Goal: Download file/media

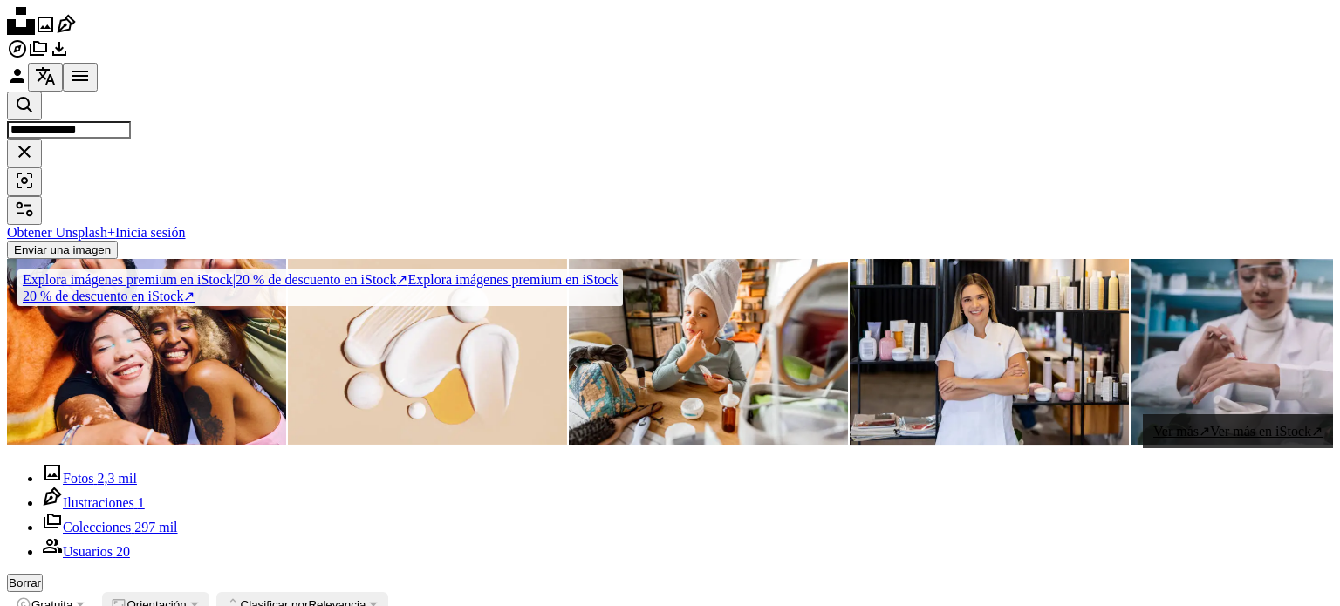
scroll to position [1560, 0]
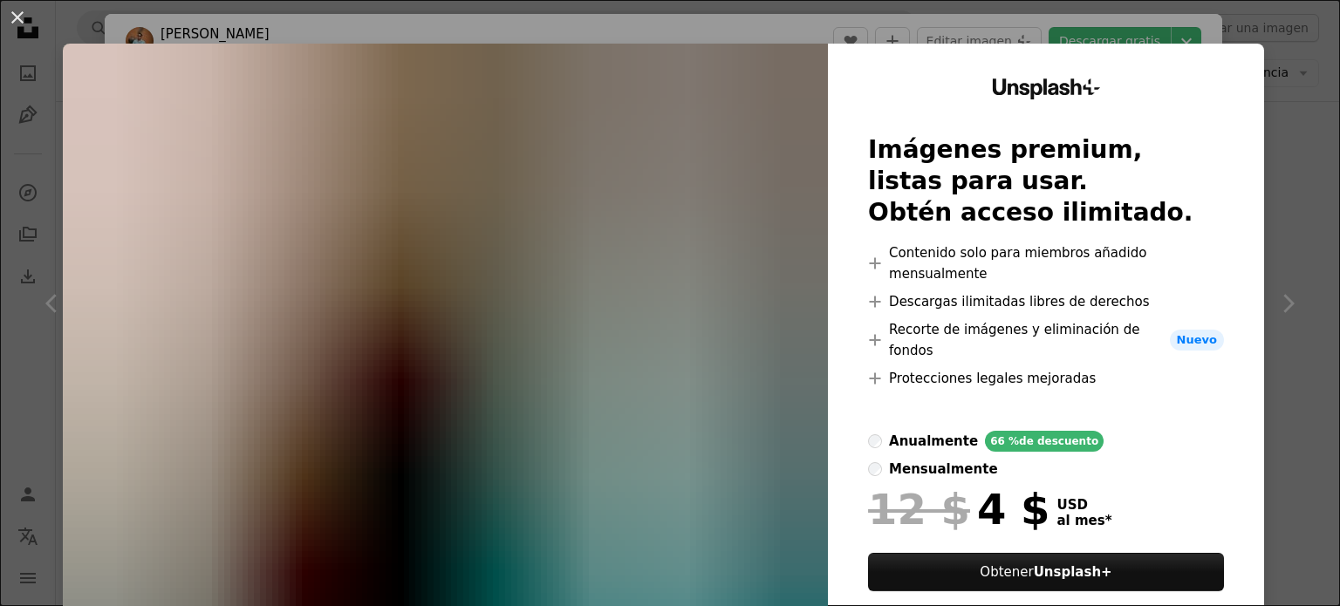
scroll to position [5725, 0]
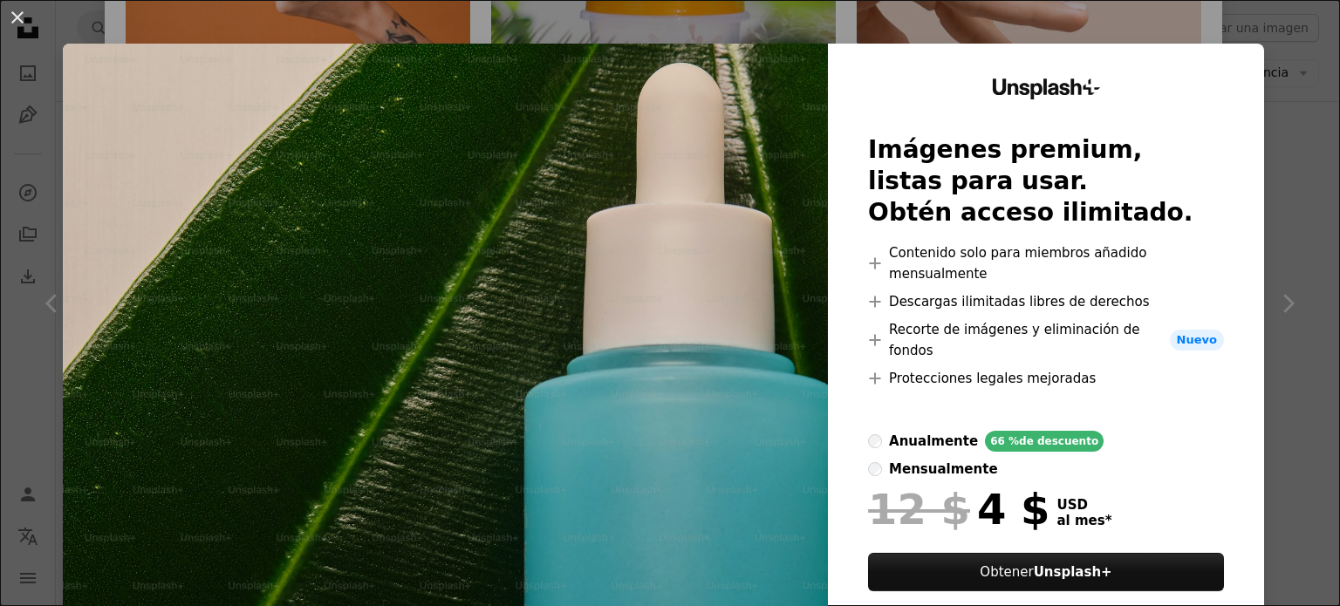
click at [1274, 72] on div "An X shape Unsplash+ Imágenes premium, listas para usar. Obtén acceso ilimitado…" at bounding box center [670, 303] width 1340 height 606
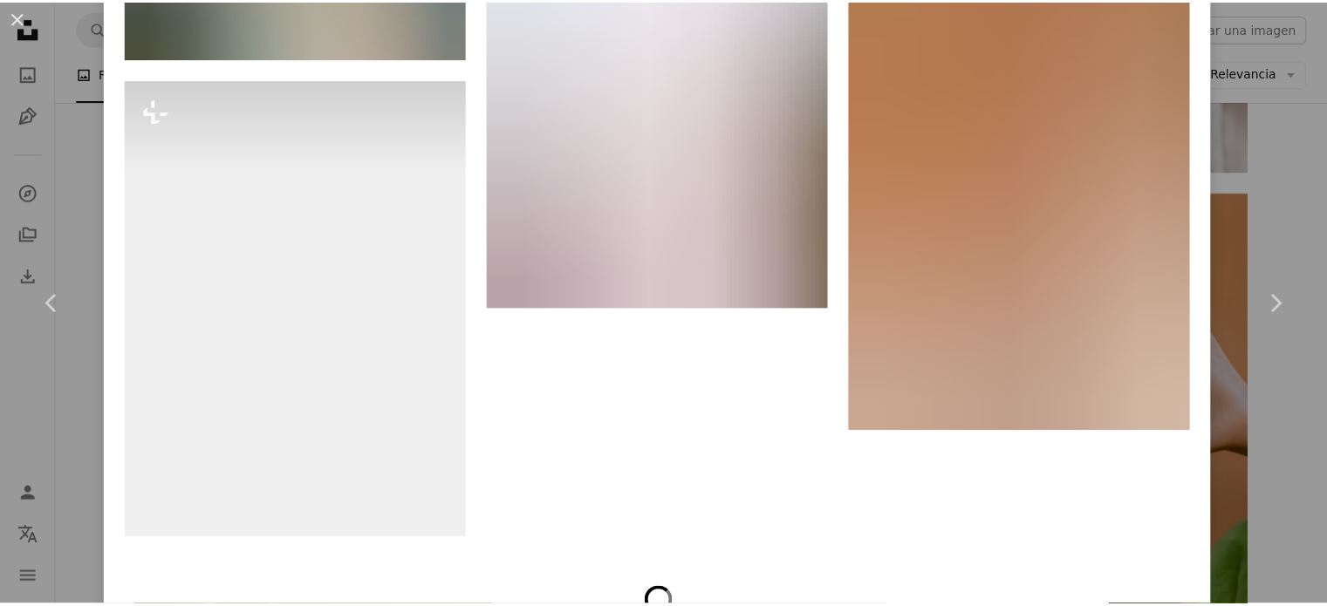
scroll to position [9447, 0]
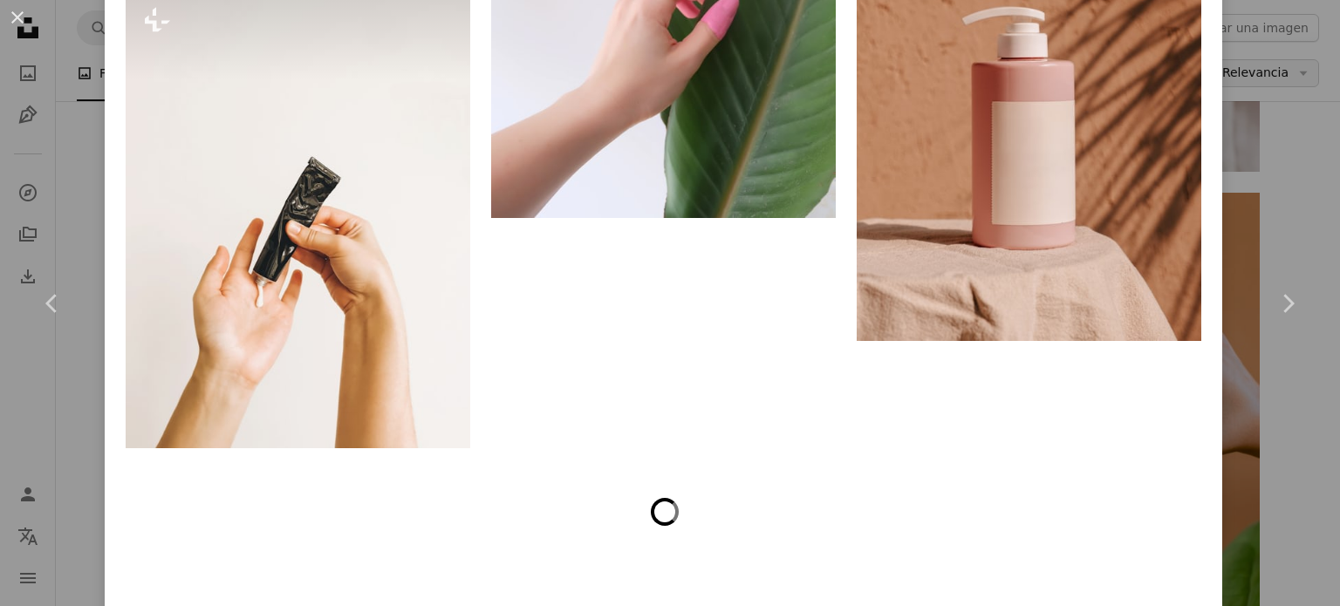
click at [1251, 146] on div "An X shape Chevron left Chevron right Carlos Rodríguez Disponible para contrata…" at bounding box center [670, 303] width 1340 height 606
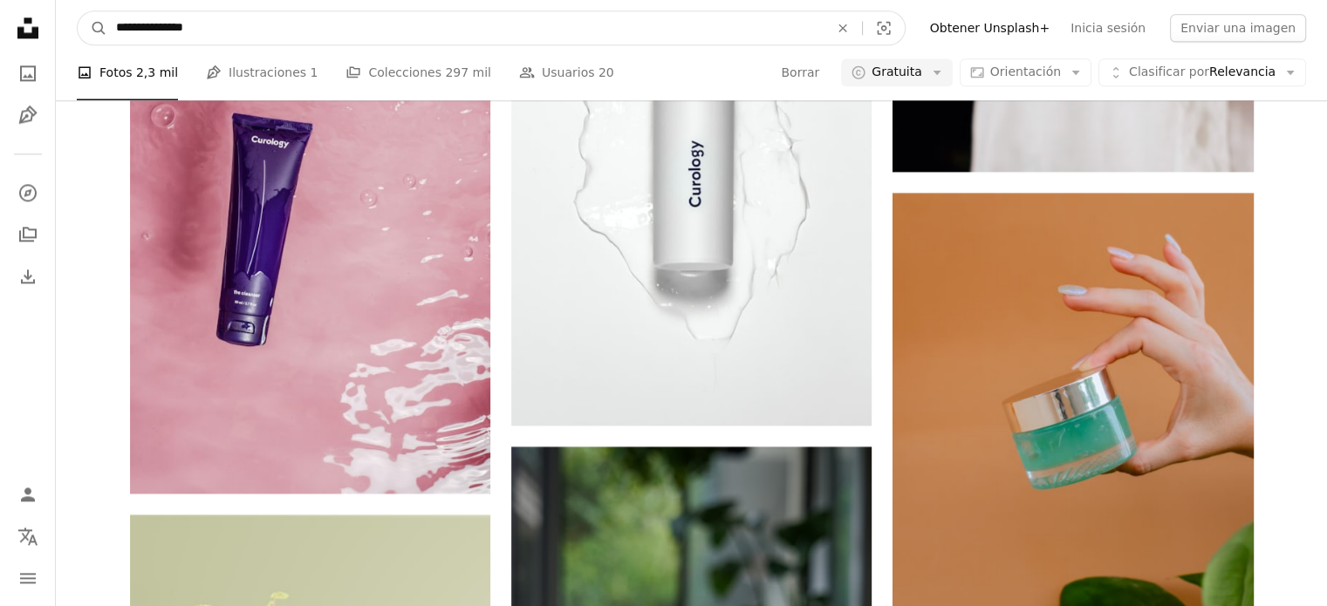
click at [482, 36] on input "**********" at bounding box center [465, 27] width 716 height 33
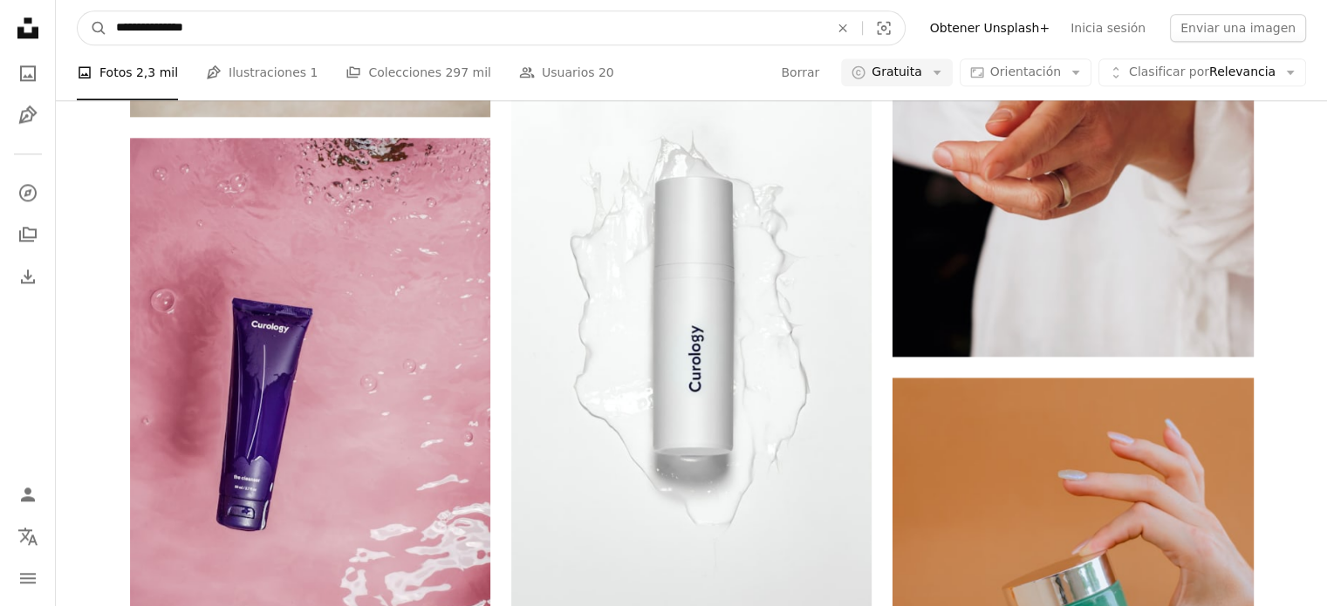
scroll to position [2164, 0]
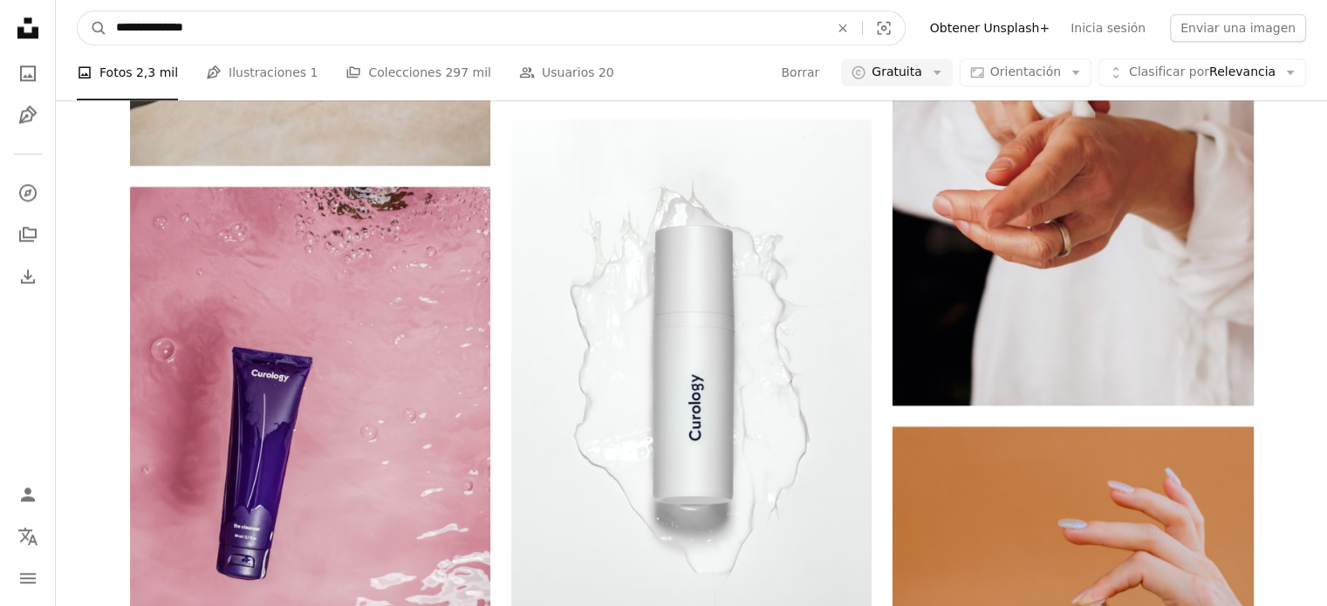
drag, startPoint x: 380, startPoint y: 13, endPoint x: 64, endPoint y: 24, distance: 316.1
click at [64, 24] on nav "**********" at bounding box center [691, 28] width 1271 height 56
type input "**********"
click at [78, 11] on button "A magnifying glass" at bounding box center [93, 27] width 30 height 33
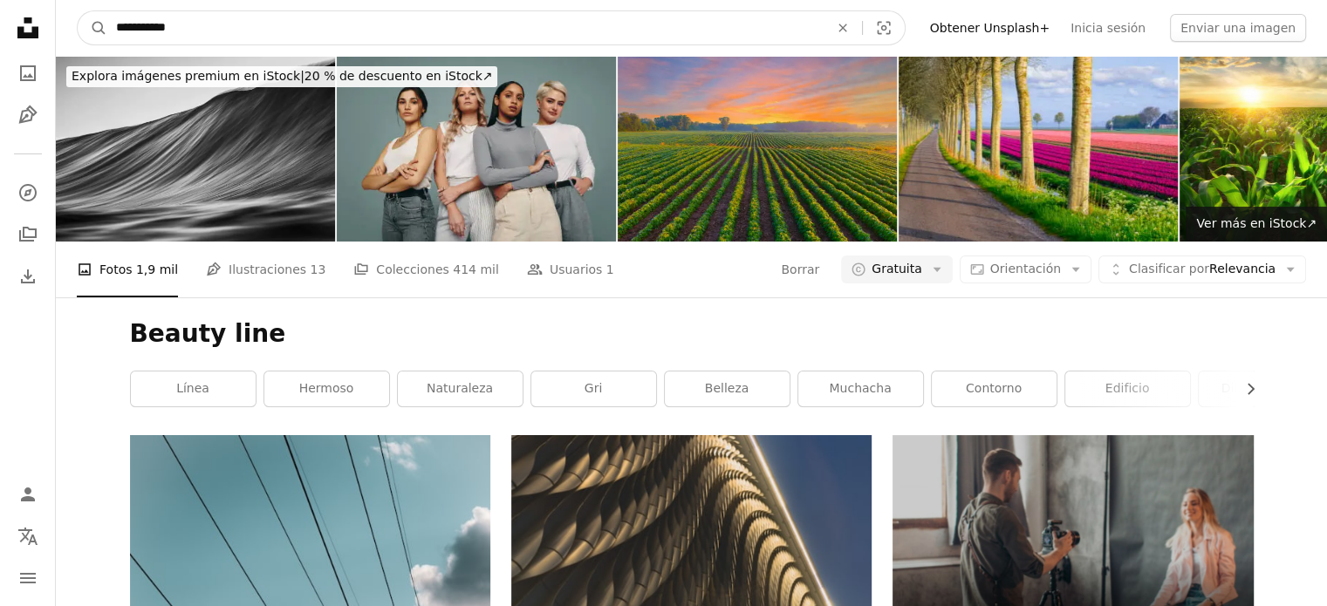
drag, startPoint x: 285, startPoint y: 24, endPoint x: 154, endPoint y: 24, distance: 131.8
click at [154, 24] on input "**********" at bounding box center [465, 27] width 716 height 33
type input "**********"
click button "A magnifying glass" at bounding box center [93, 27] width 30 height 33
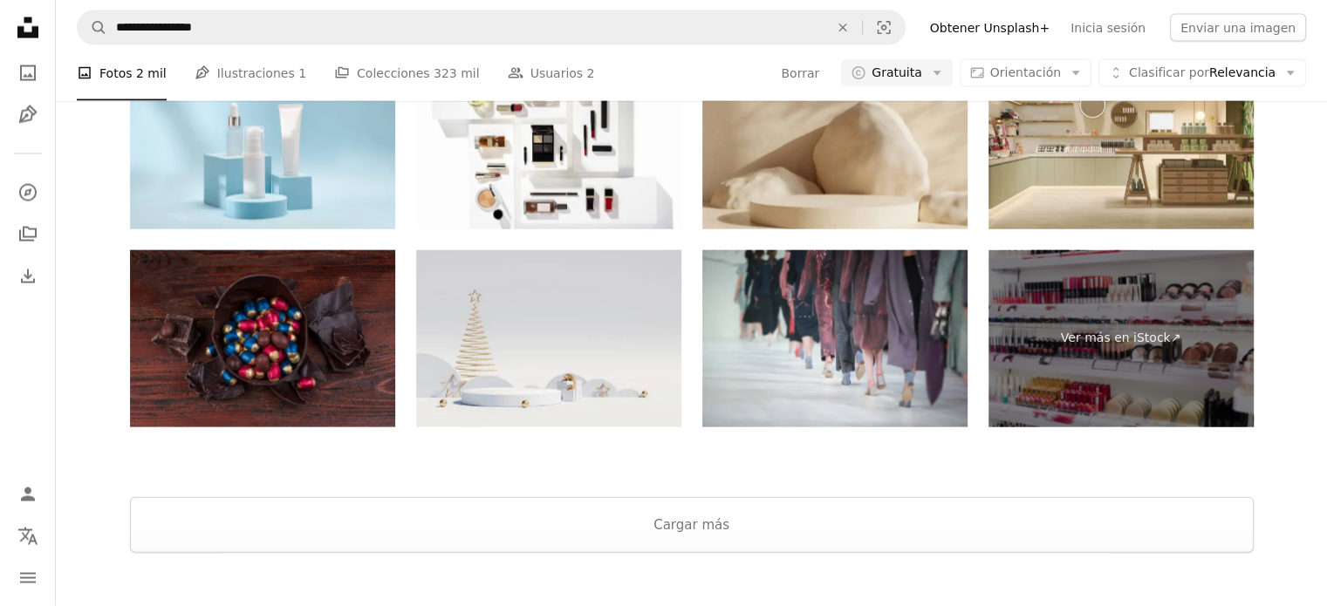
scroll to position [3841, 0]
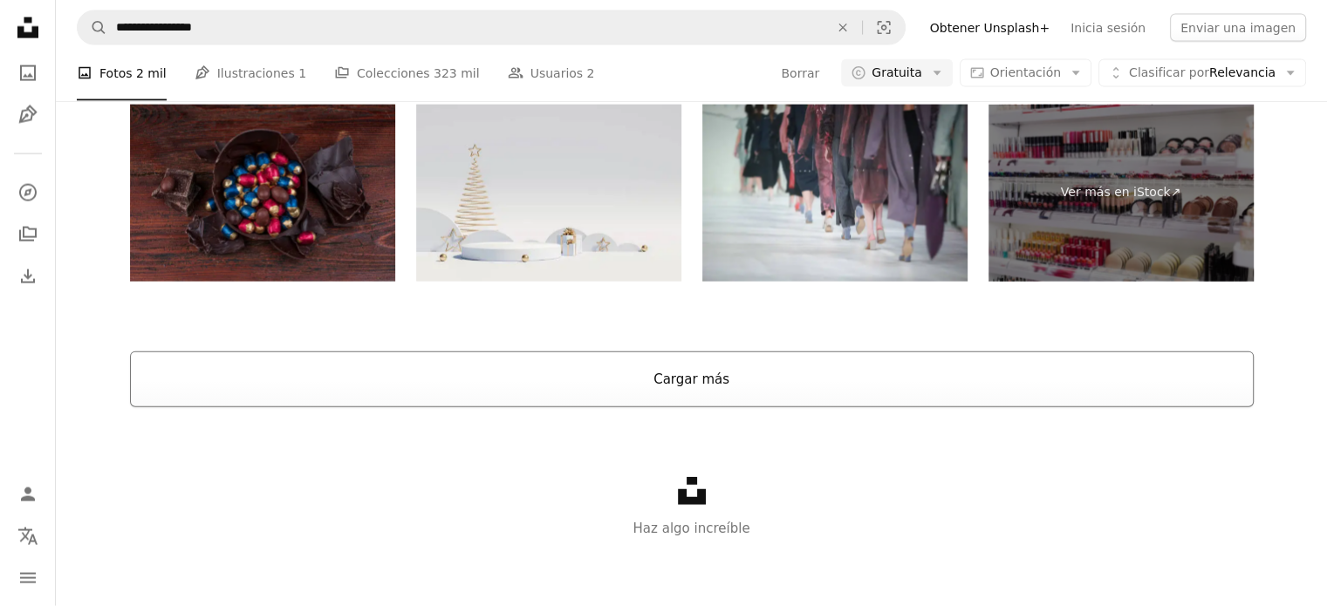
click at [790, 397] on button "Cargar más" at bounding box center [692, 380] width 1124 height 56
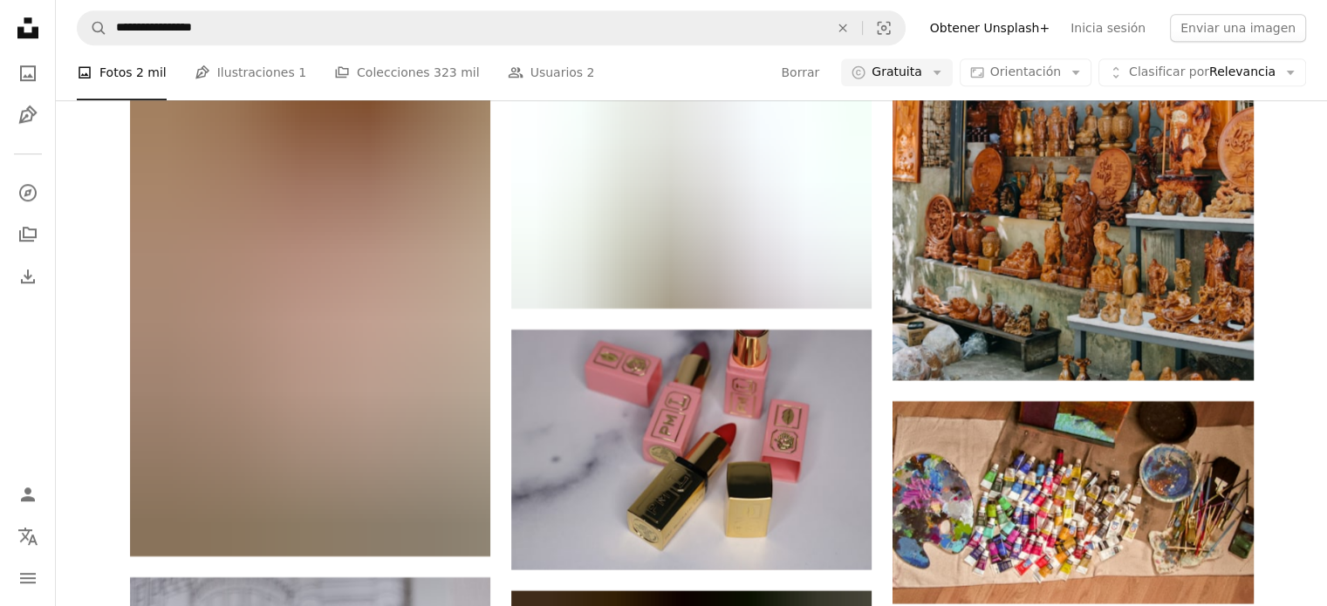
scroll to position [14730, 0]
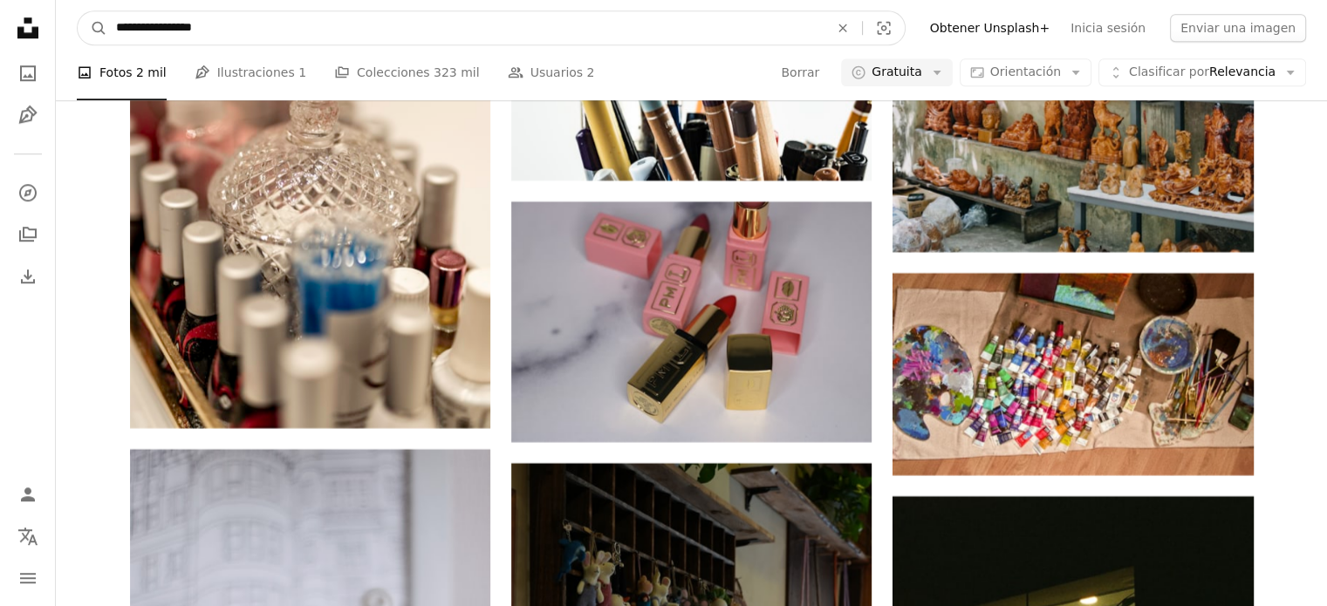
drag, startPoint x: 279, startPoint y: 26, endPoint x: 24, endPoint y: 20, distance: 254.9
type input "*"
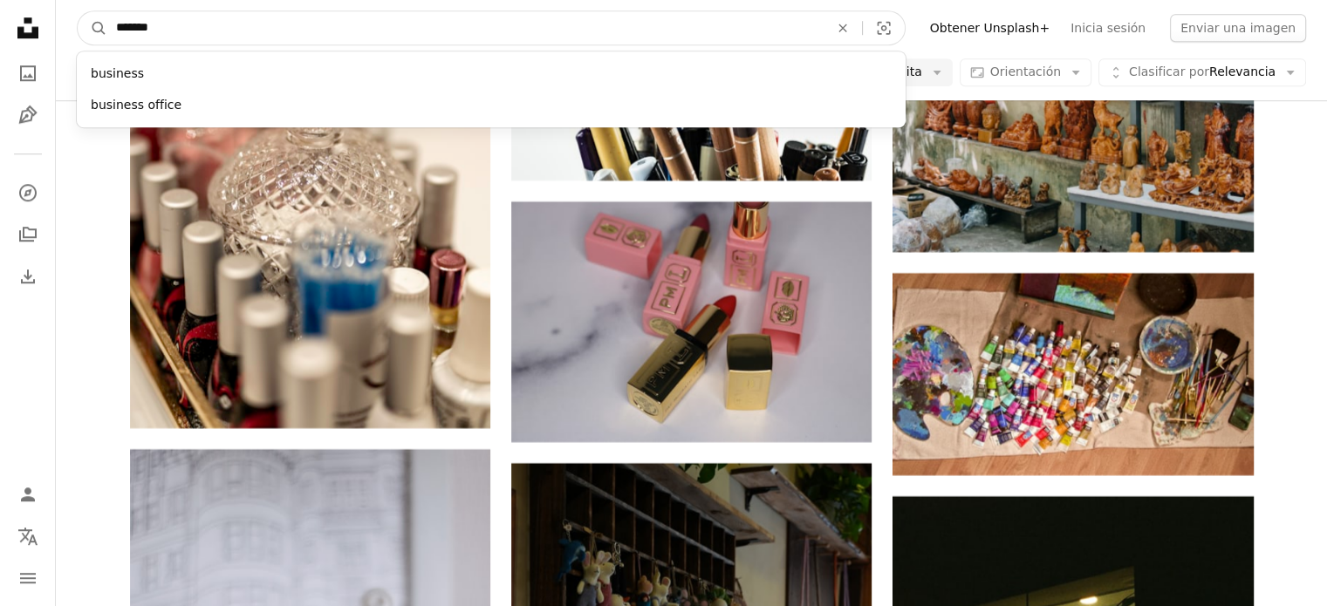
type input "********"
click button "A magnifying glass" at bounding box center [93, 27] width 30 height 33
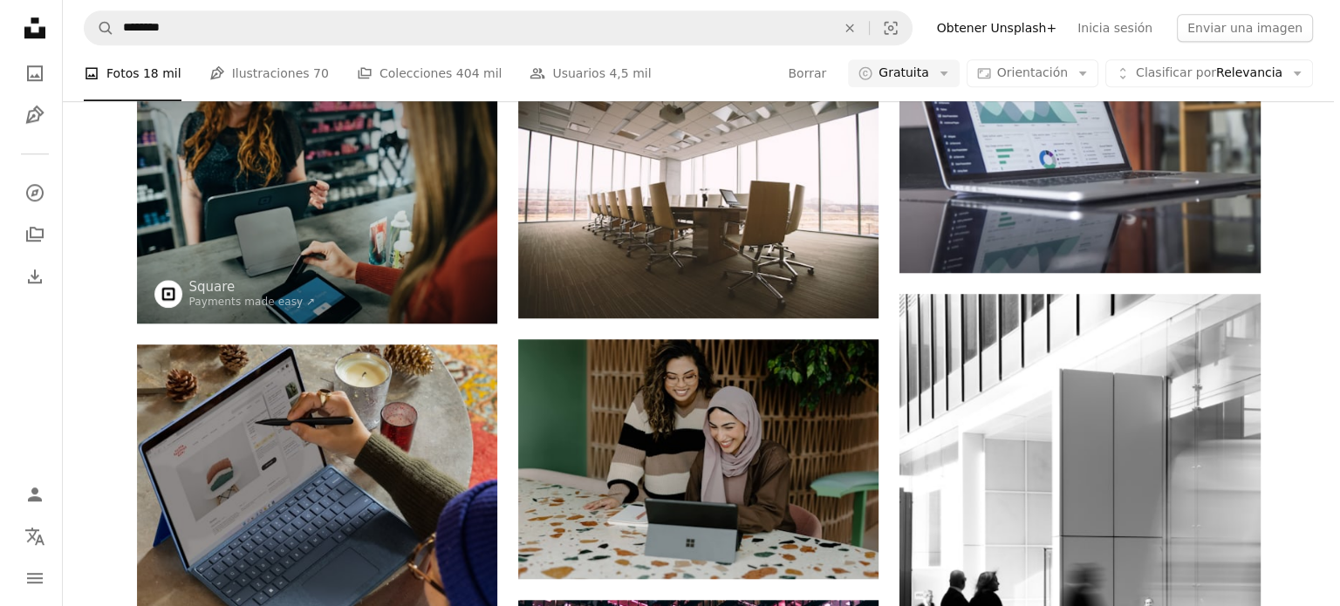
scroll to position [1548, 0]
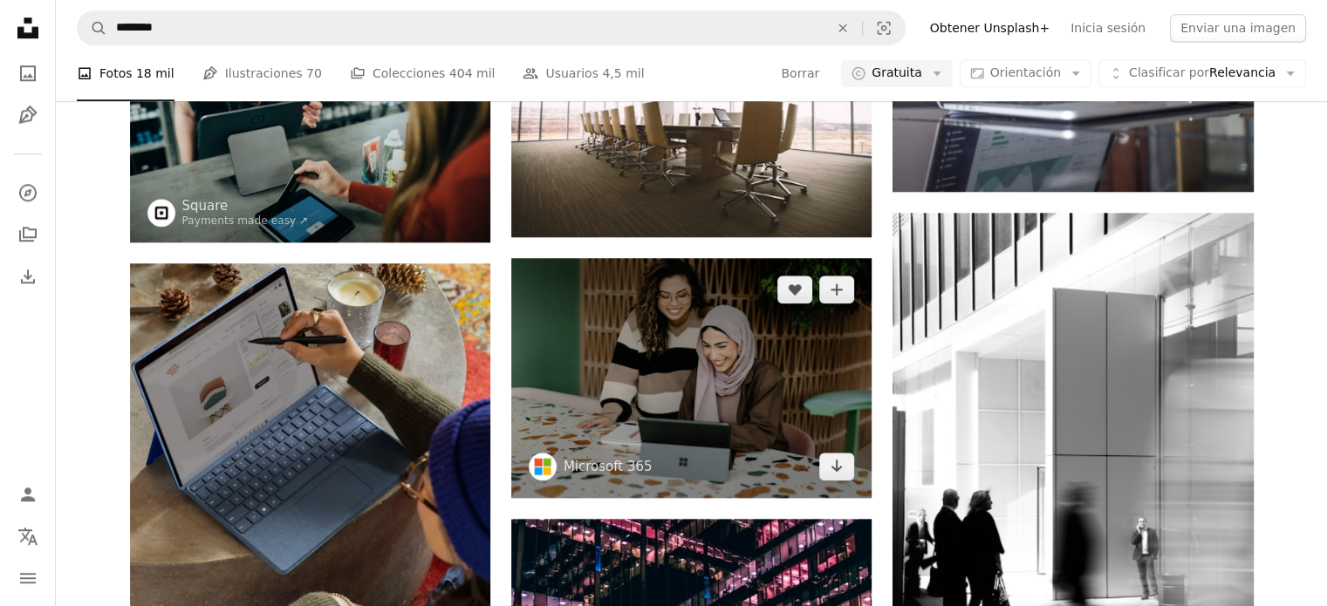
click at [712, 369] on img at bounding box center [691, 378] width 360 height 240
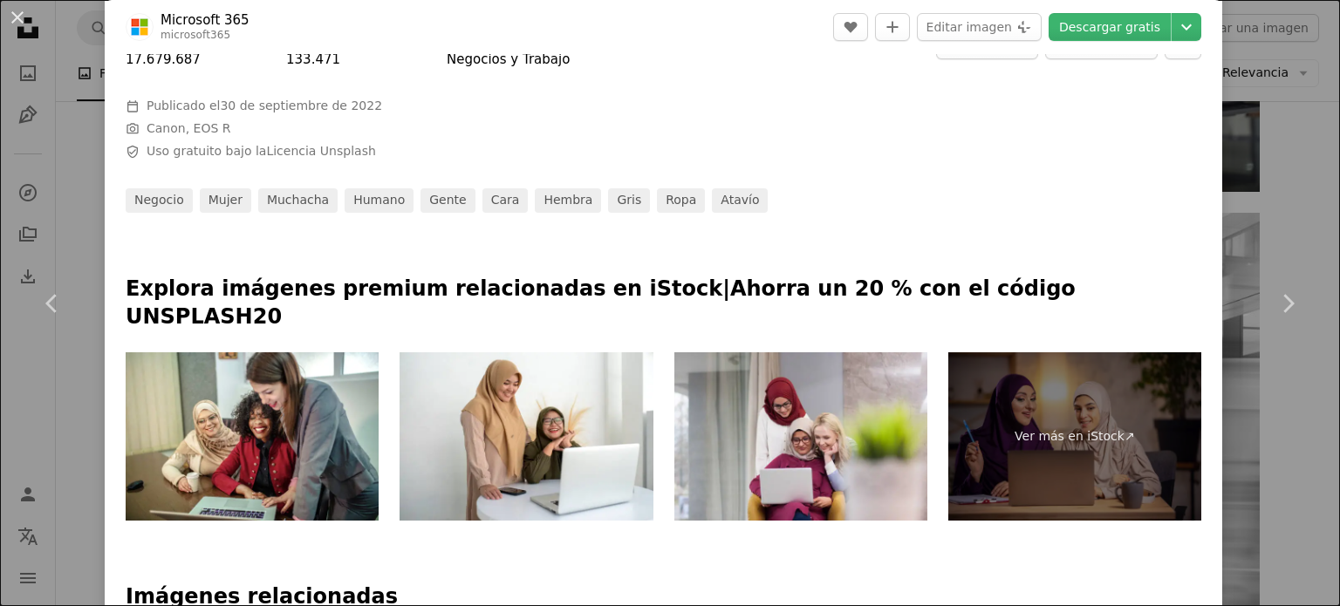
scroll to position [565, 0]
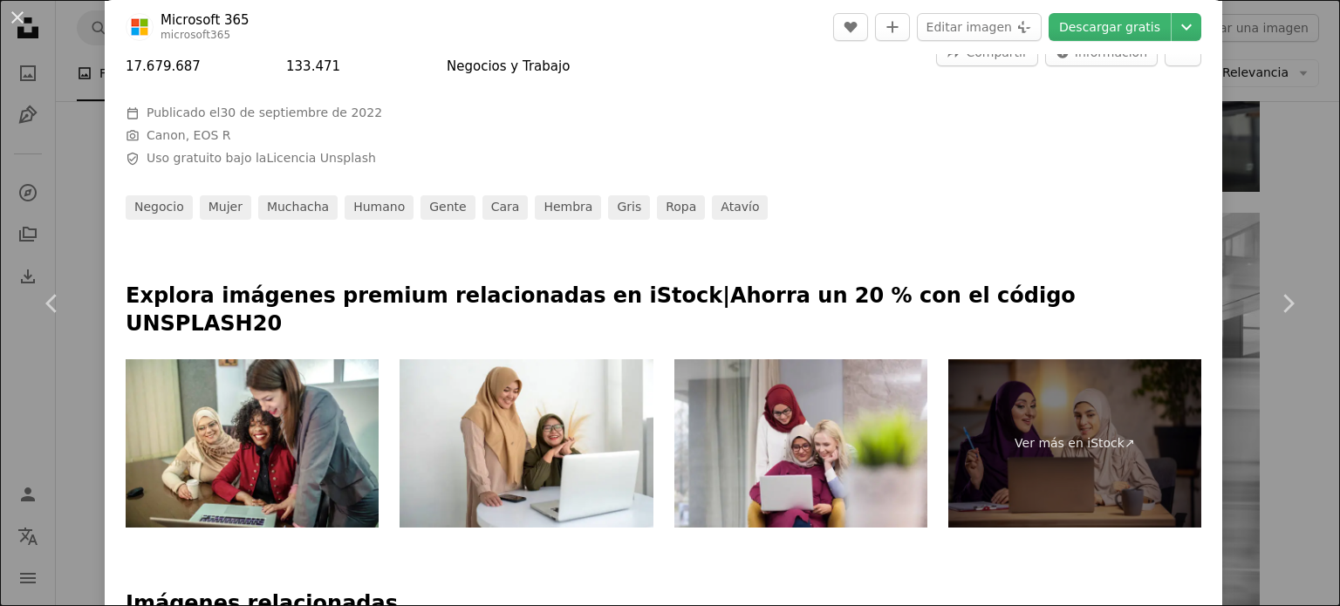
drag, startPoint x: 1338, startPoint y: 96, endPoint x: 1322, endPoint y: 85, distance: 19.4
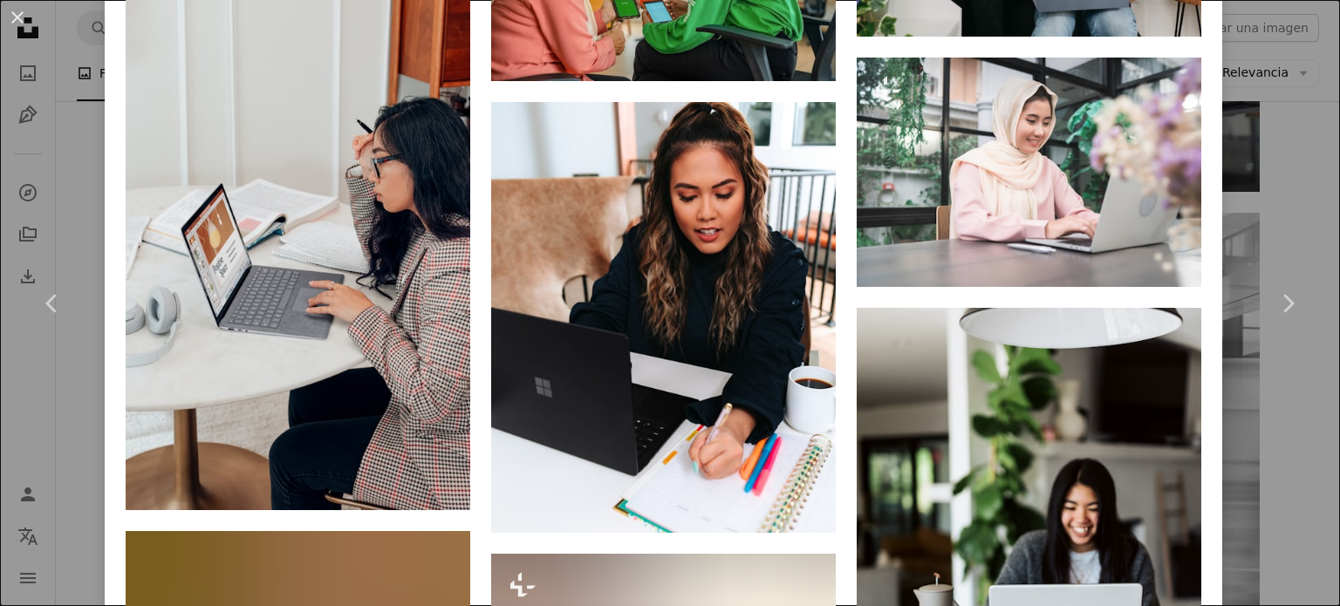
scroll to position [2887, 0]
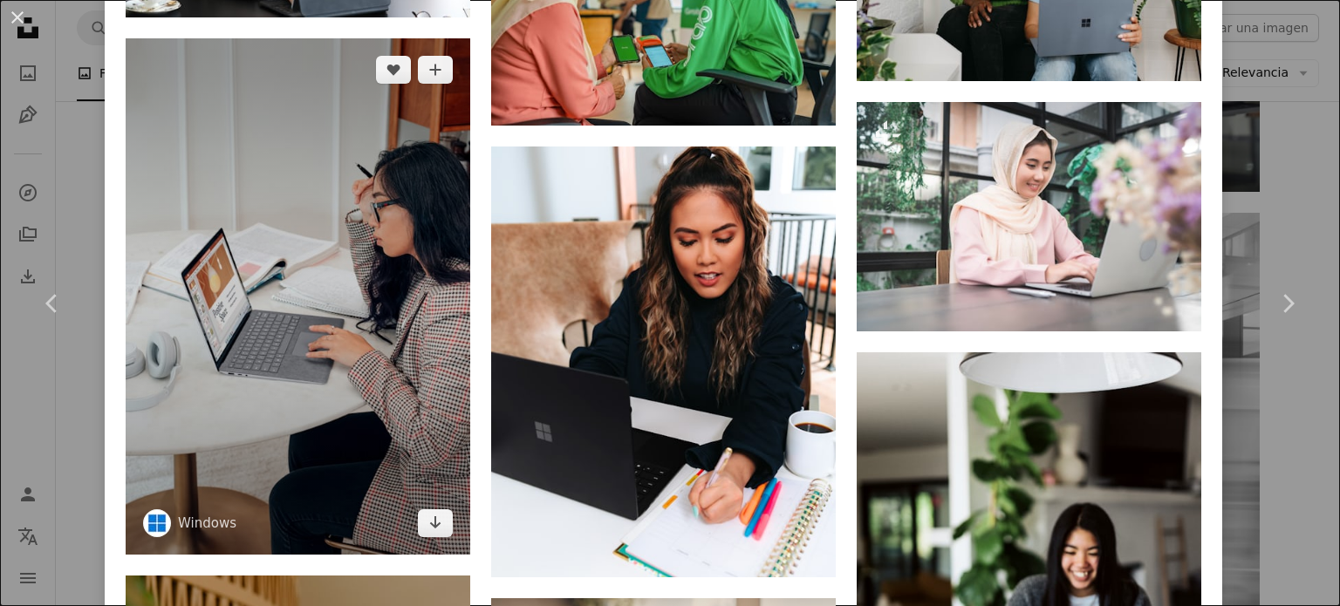
click at [433, 328] on img at bounding box center [298, 296] width 345 height 517
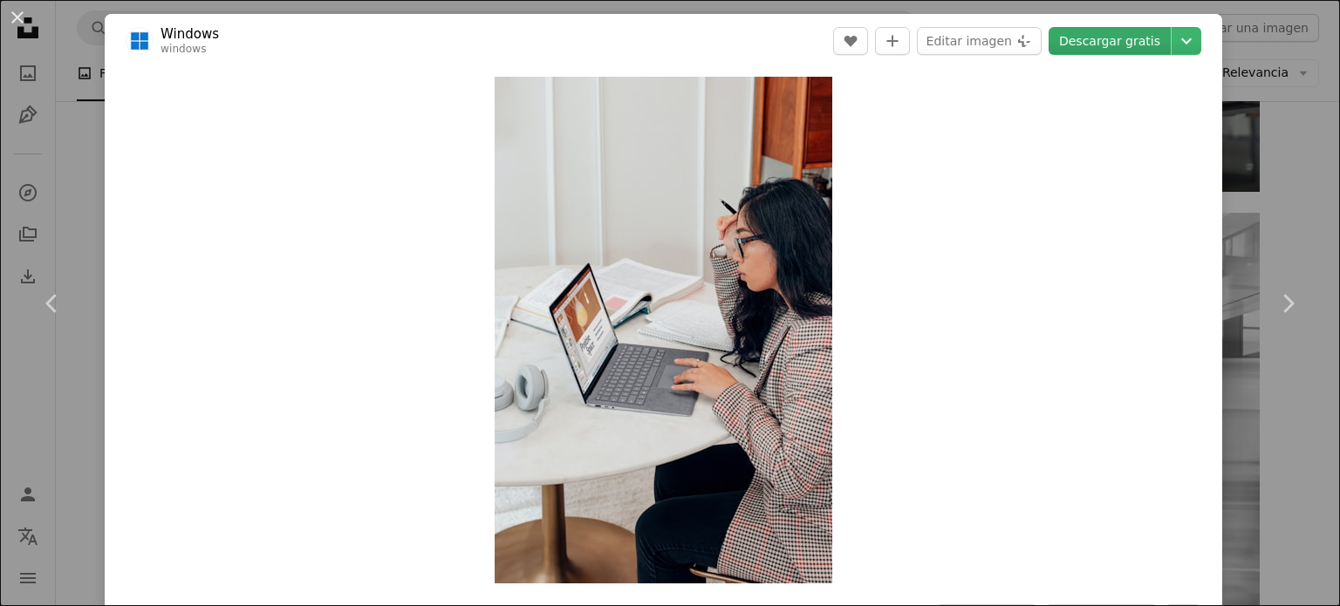
click at [1082, 51] on link "Descargar gratis" at bounding box center [1110, 41] width 122 height 28
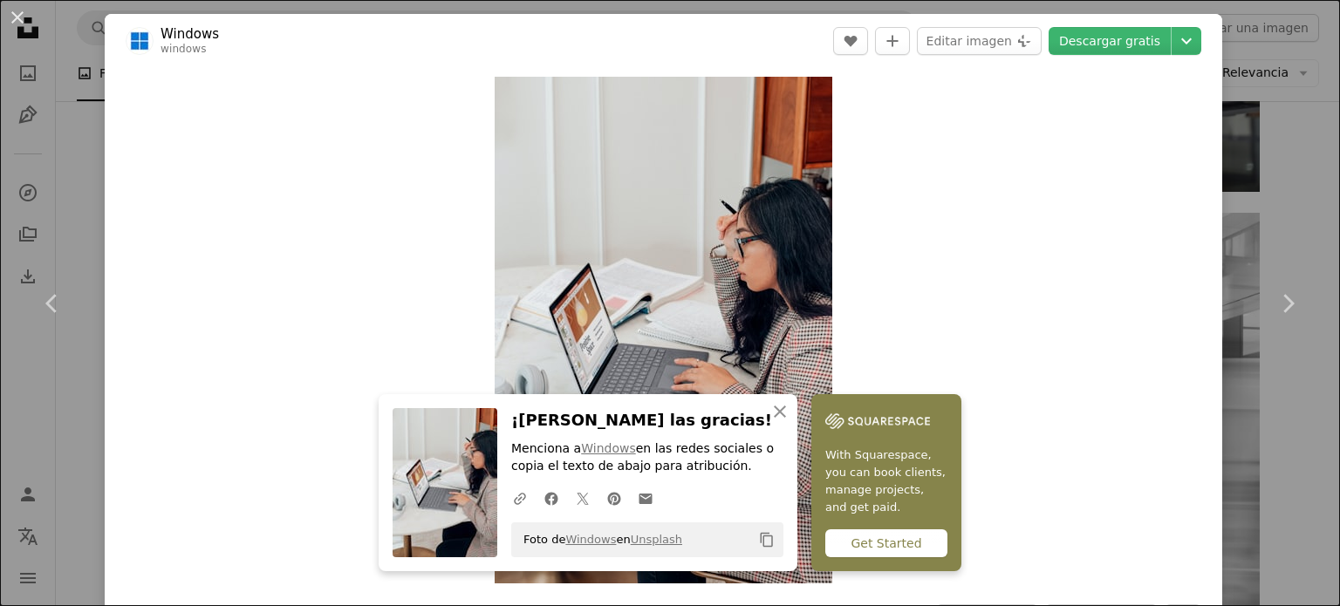
click at [1276, 439] on div "An X shape Chevron left Chevron right An X shape Cerrar ¡Dale las gracias! Menc…" at bounding box center [670, 303] width 1340 height 606
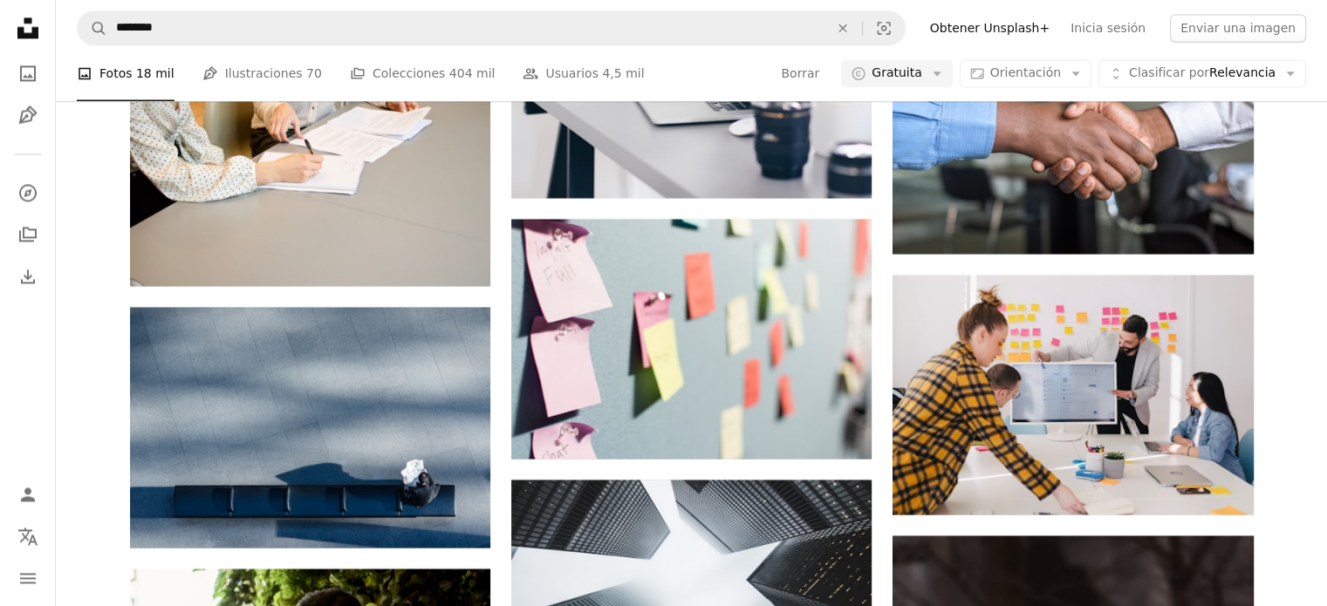
scroll to position [9468, 0]
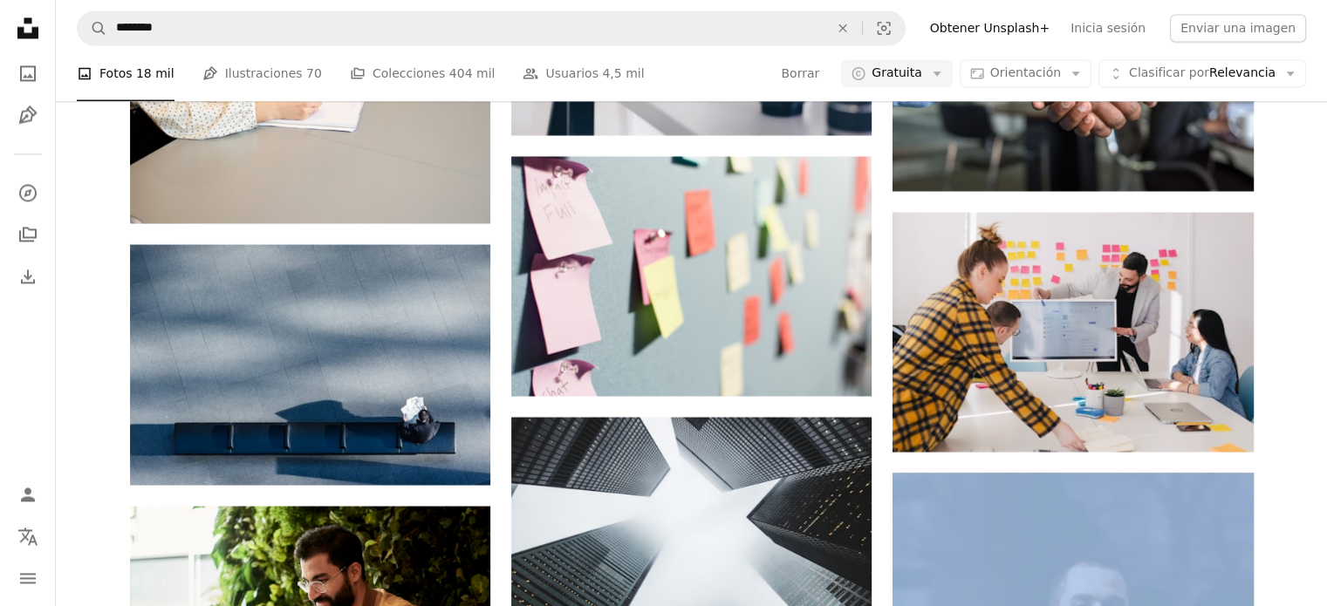
drag, startPoint x: 1312, startPoint y: 526, endPoint x: 1334, endPoint y: 463, distance: 67.6
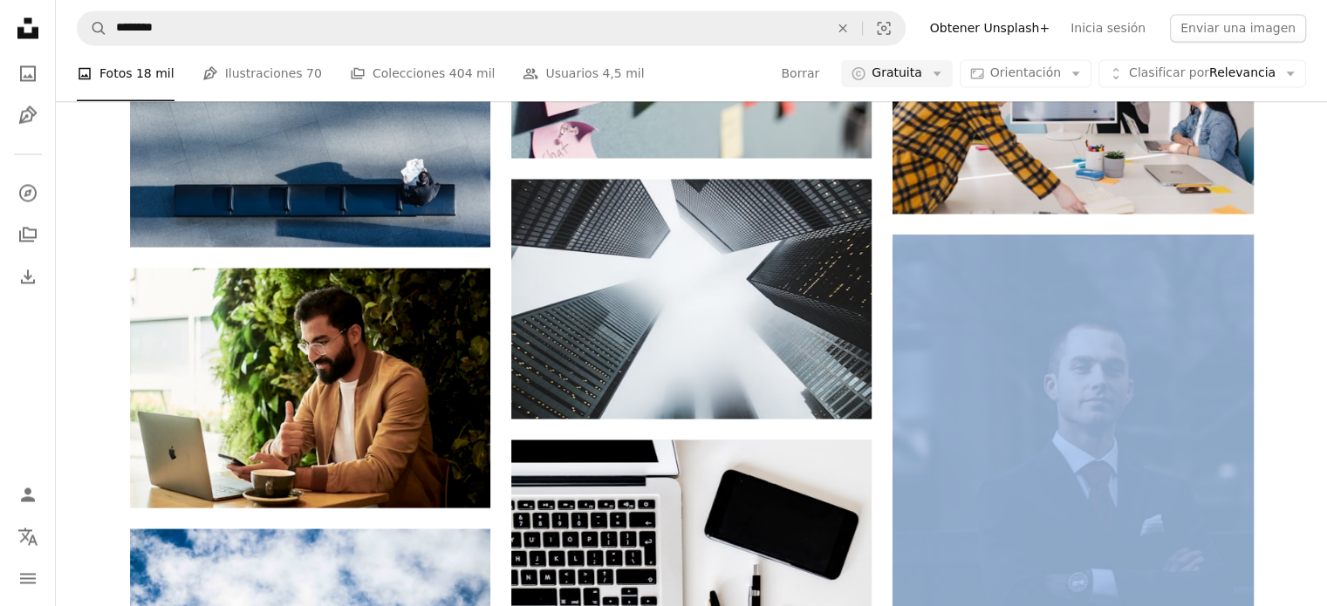
scroll to position [9721, 0]
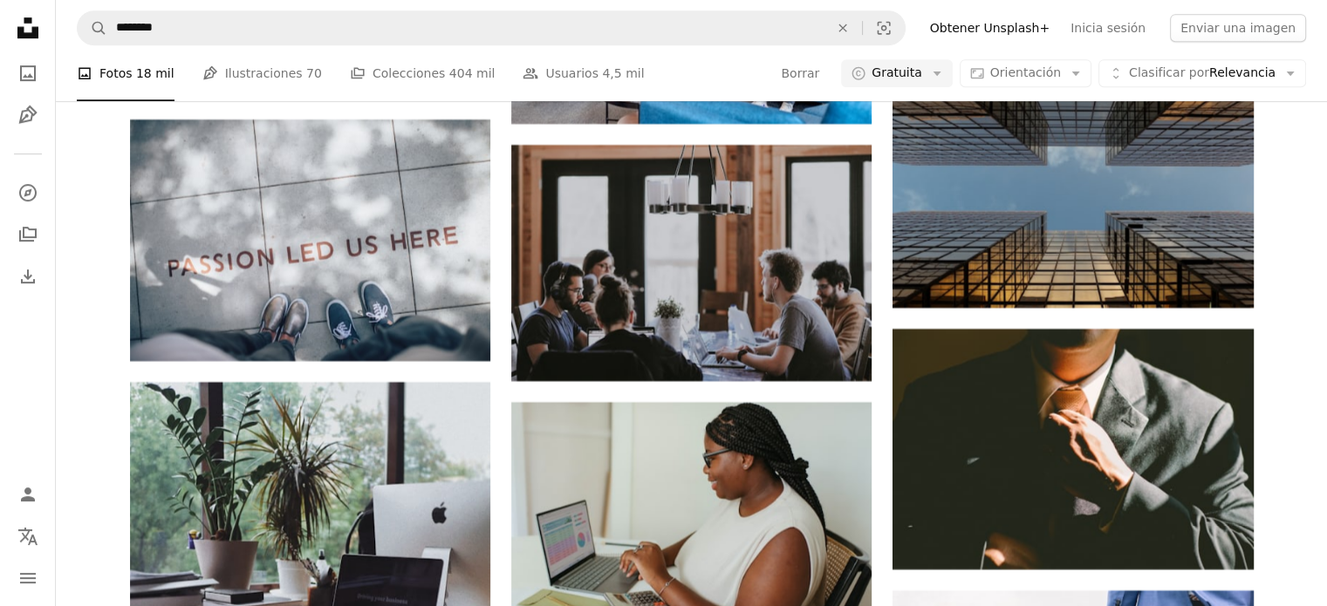
scroll to position [14543, 0]
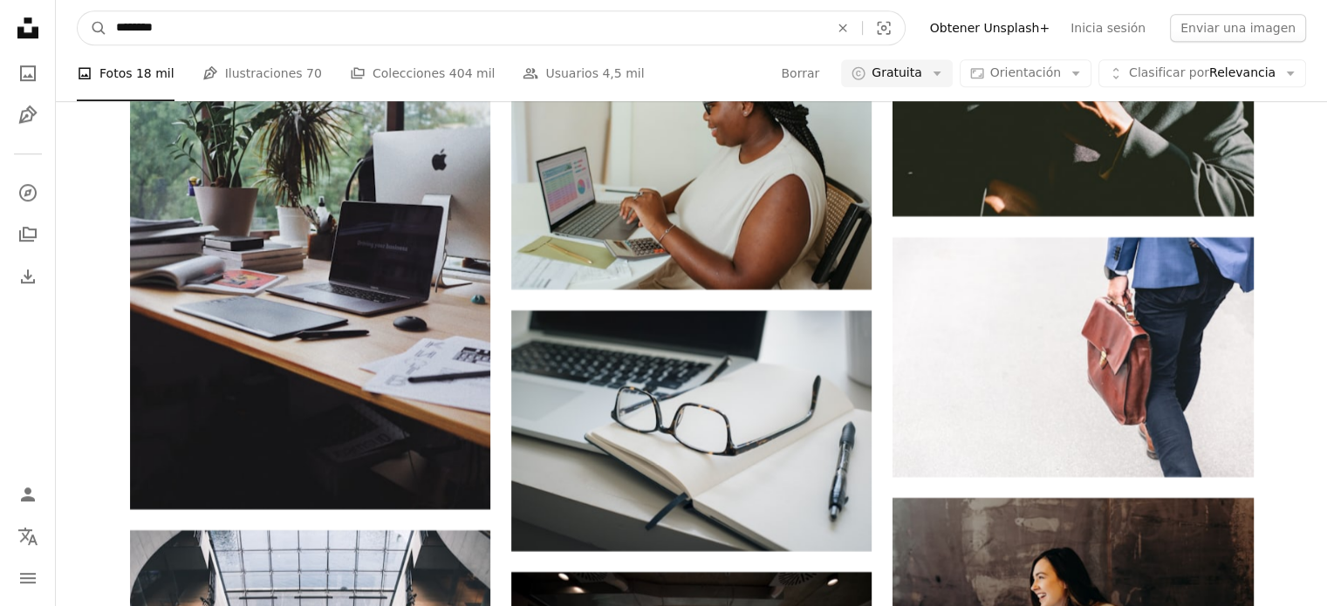
click at [292, 28] on input "********" at bounding box center [465, 27] width 716 height 33
type input "**********"
click at [78, 11] on button "A magnifying glass" at bounding box center [93, 27] width 30 height 33
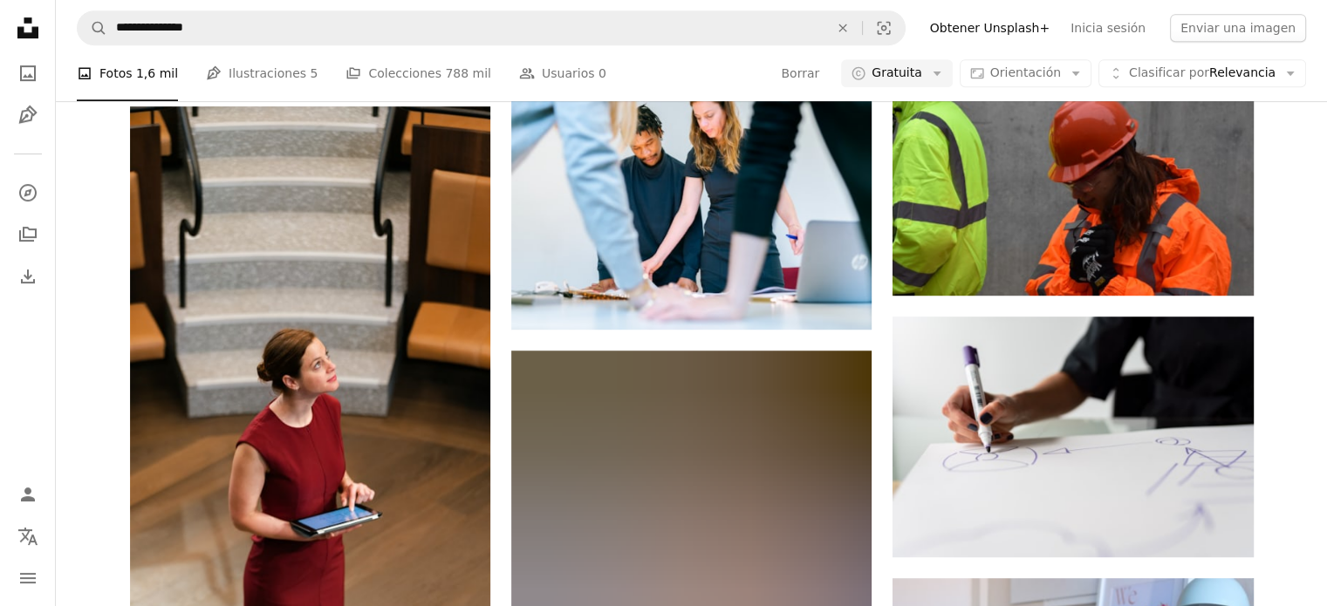
scroll to position [875, 0]
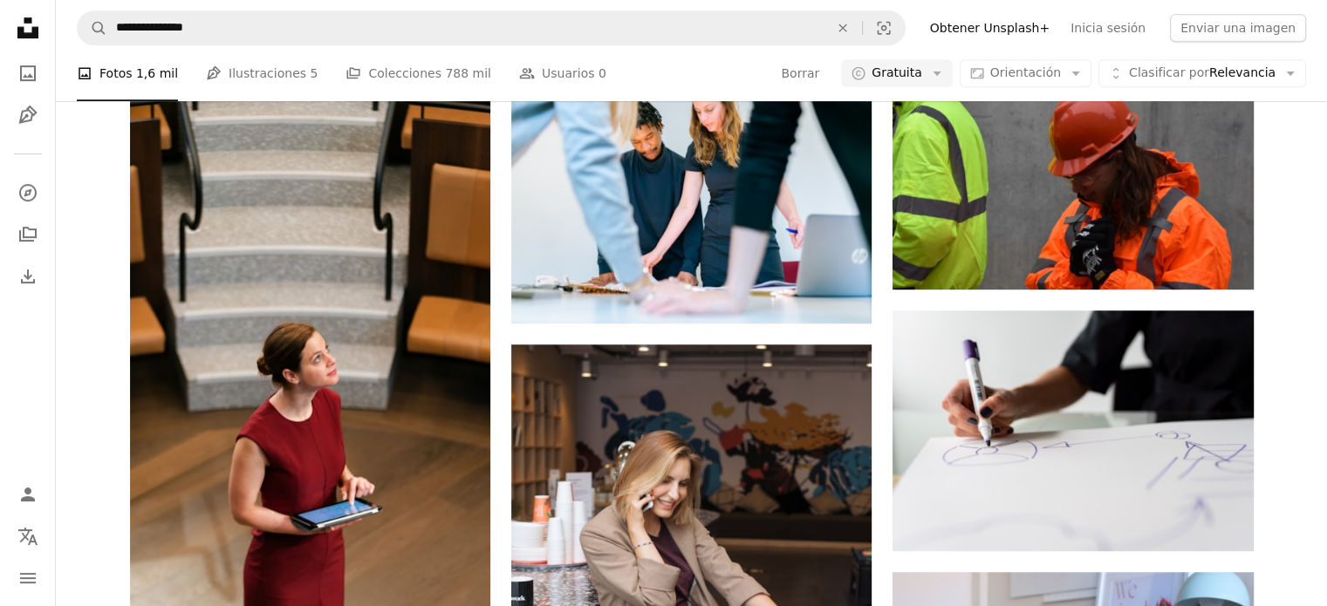
drag, startPoint x: 1324, startPoint y: 161, endPoint x: 1331, endPoint y: 178, distance: 18.0
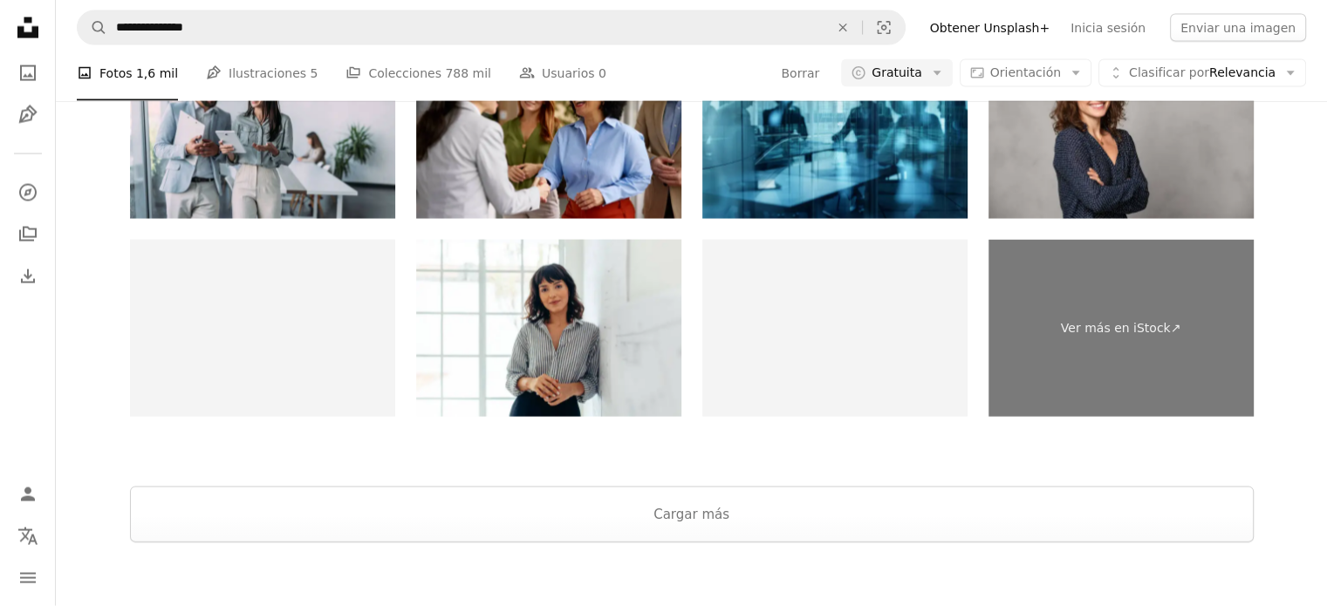
scroll to position [3777, 0]
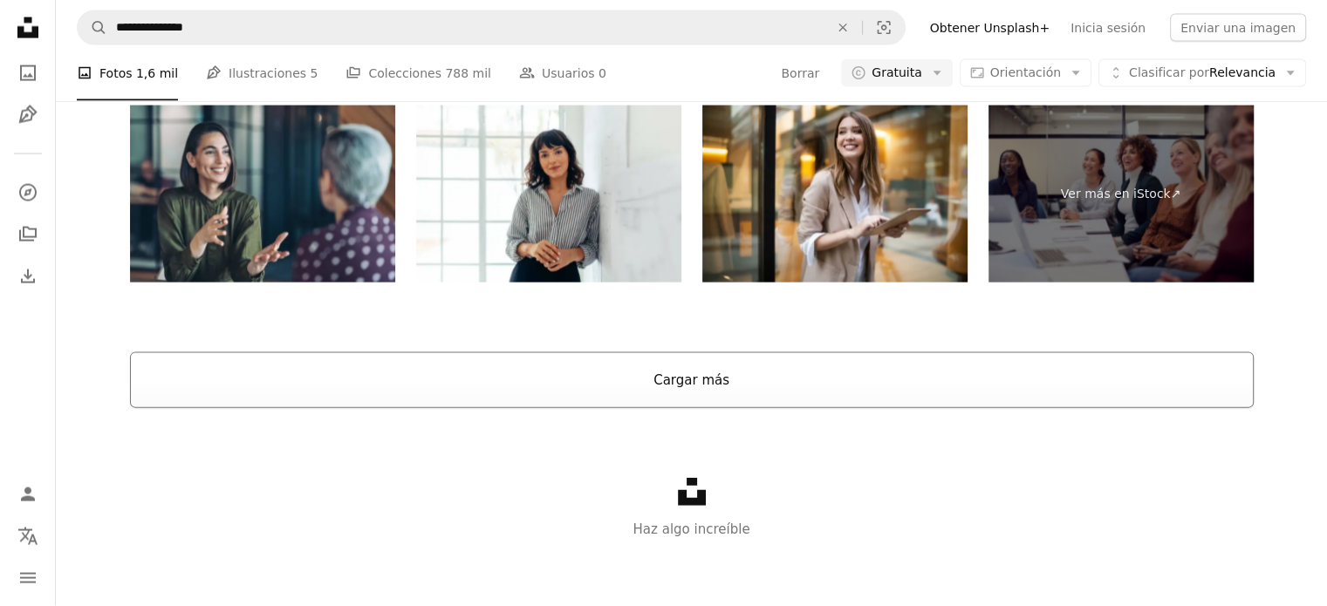
click at [1115, 387] on button "Cargar más" at bounding box center [692, 381] width 1124 height 56
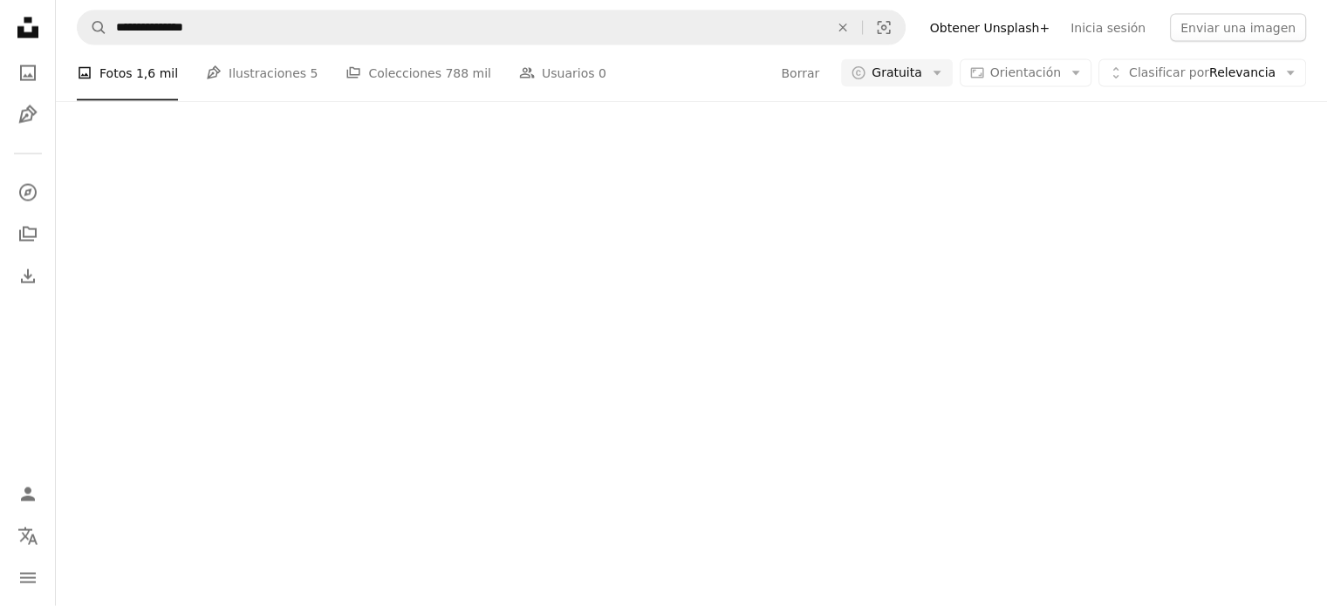
click at [1115, 387] on div at bounding box center [691, 249] width 1271 height 719
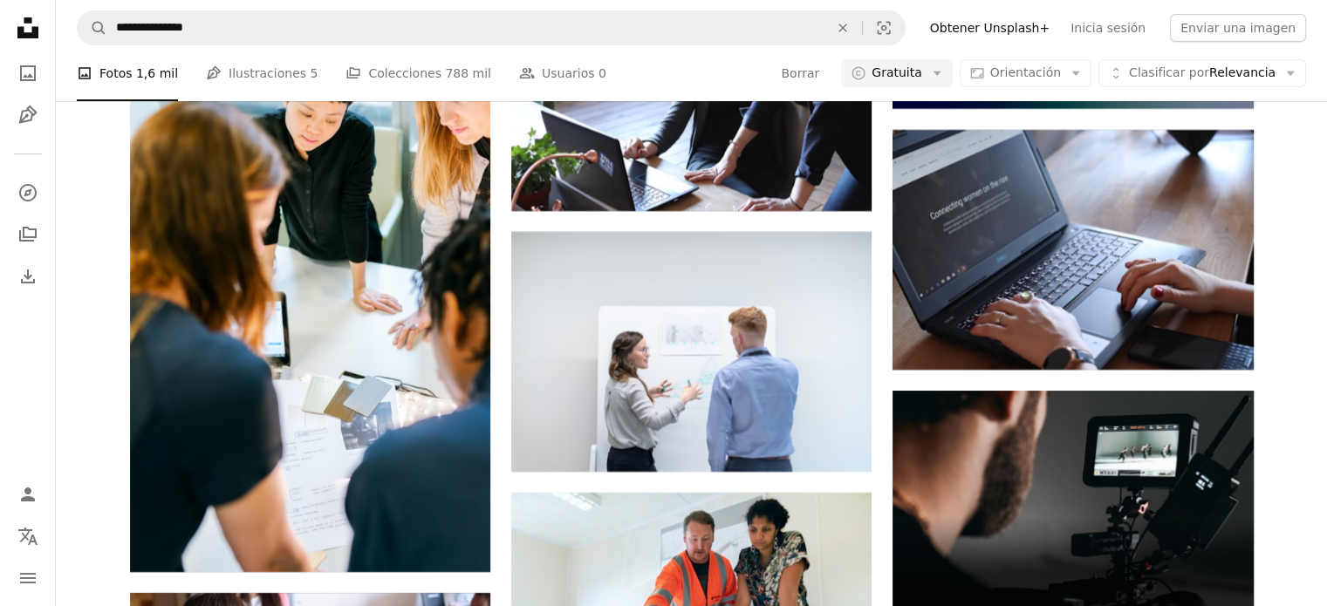
scroll to position [6677, 0]
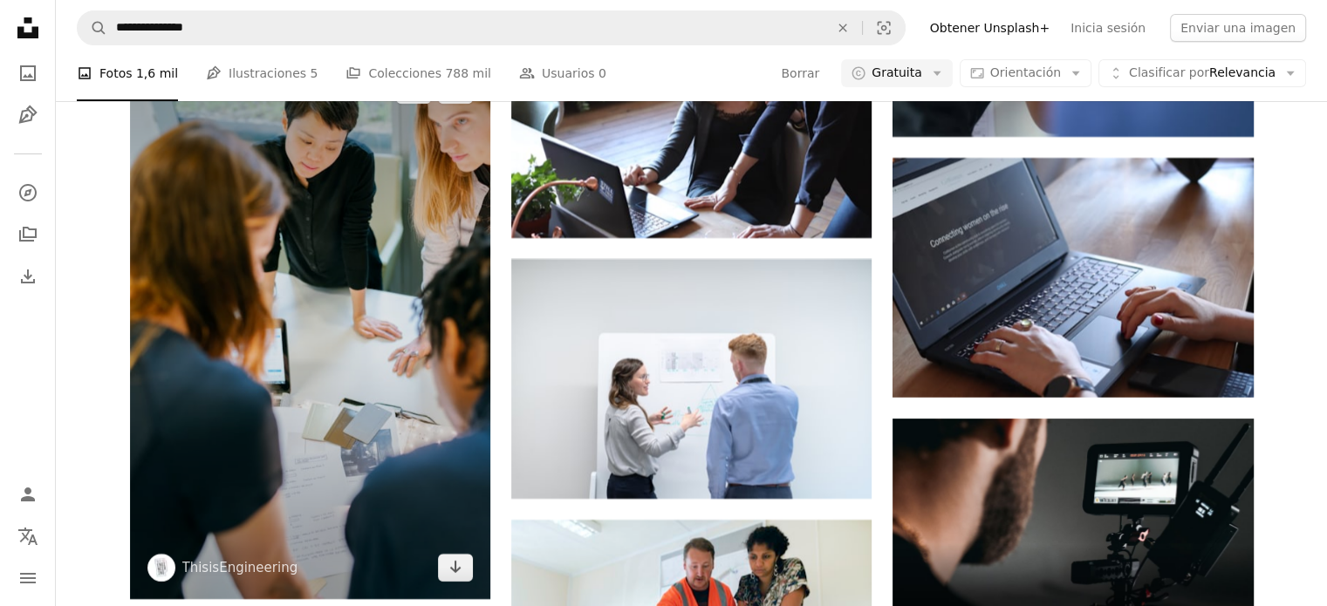
click at [333, 432] on img at bounding box center [310, 328] width 360 height 541
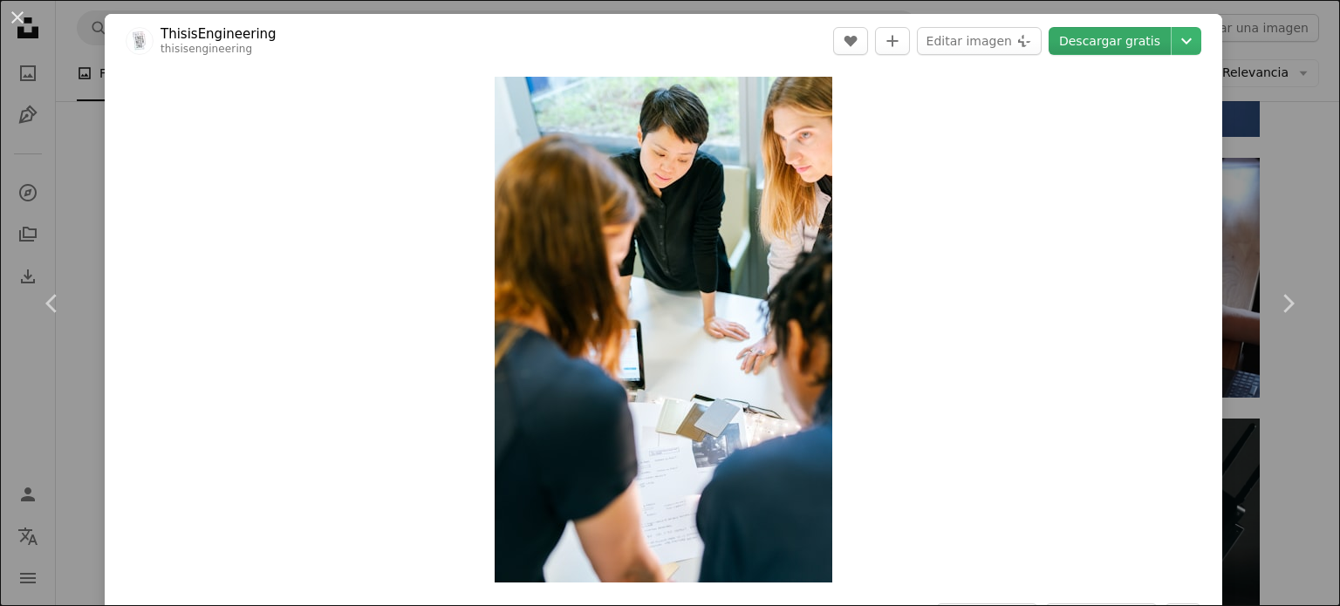
click at [1082, 39] on link "Descargar gratis" at bounding box center [1110, 41] width 122 height 28
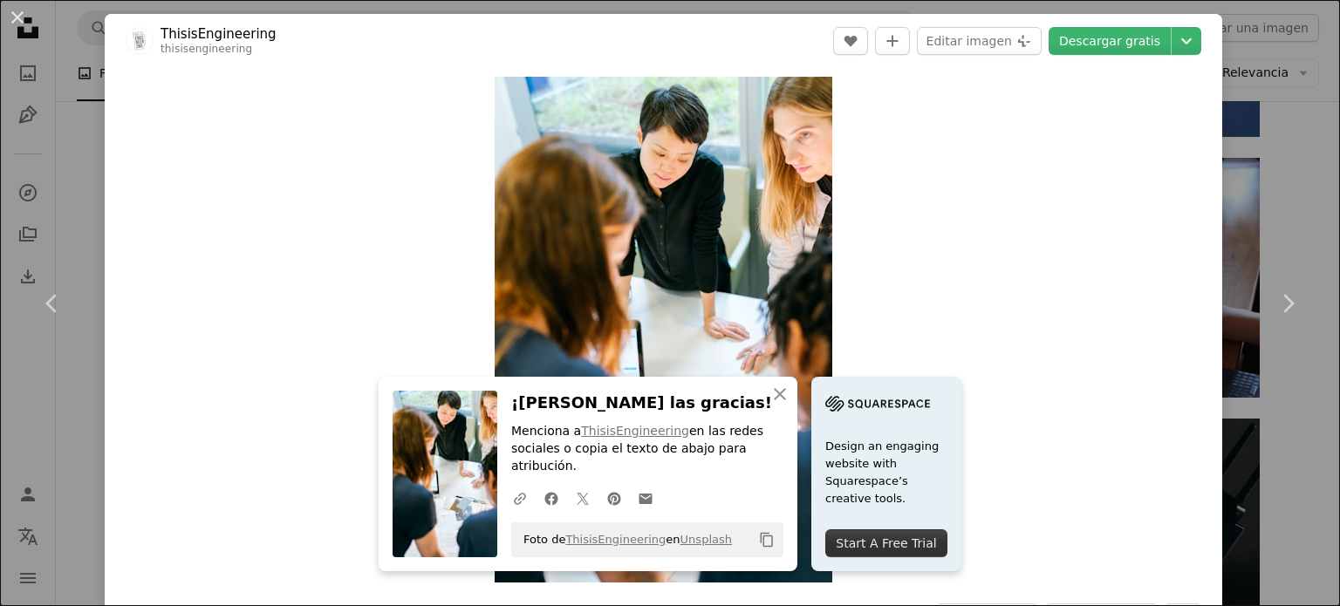
click at [1299, 391] on div "An X shape Chevron left Chevron right An X shape Cerrar ¡Dale las gracias! Menc…" at bounding box center [670, 303] width 1340 height 606
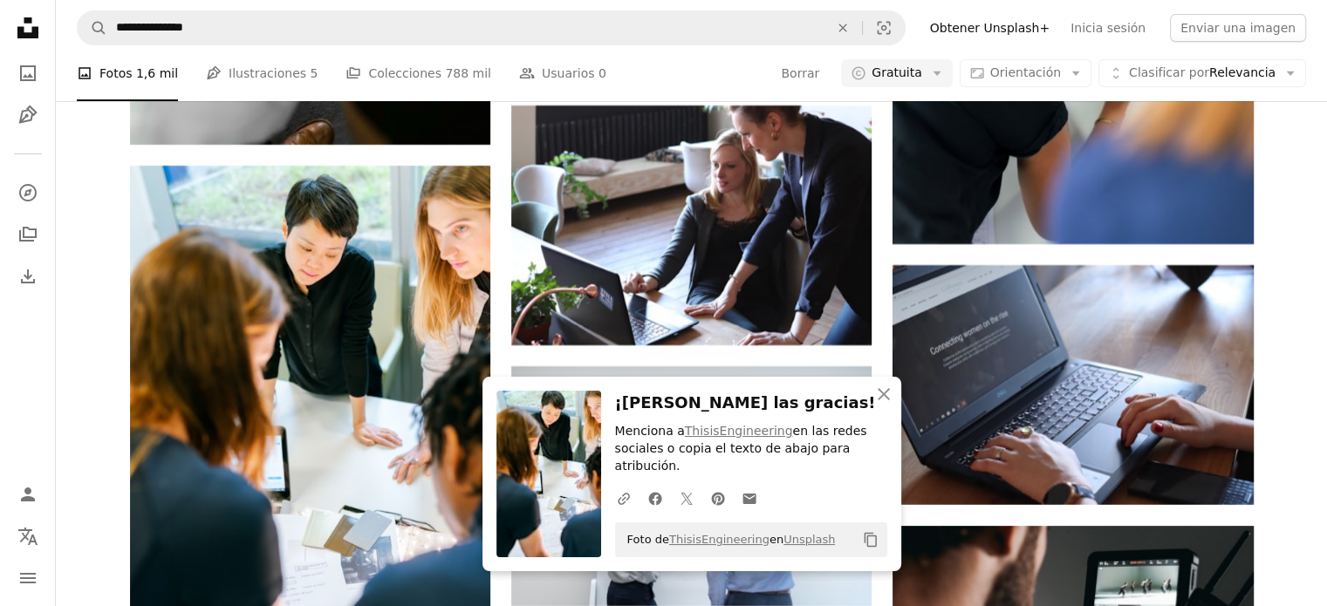
scroll to position [6555, 0]
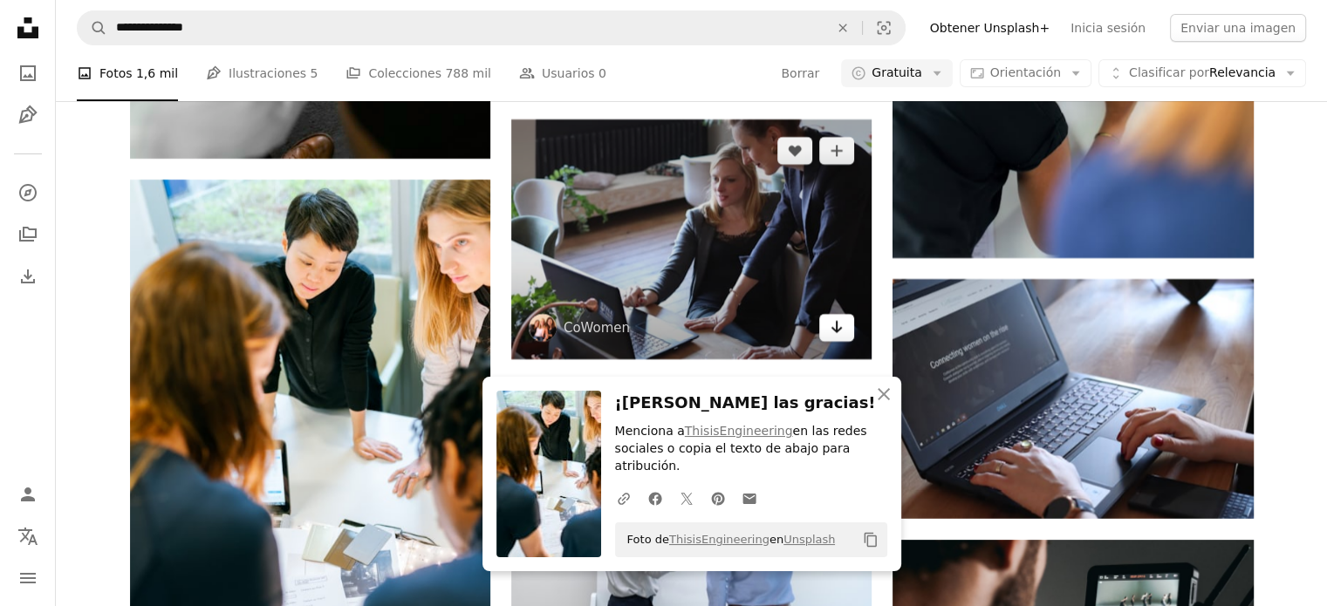
click at [833, 332] on icon "Arrow pointing down" at bounding box center [837, 327] width 14 height 21
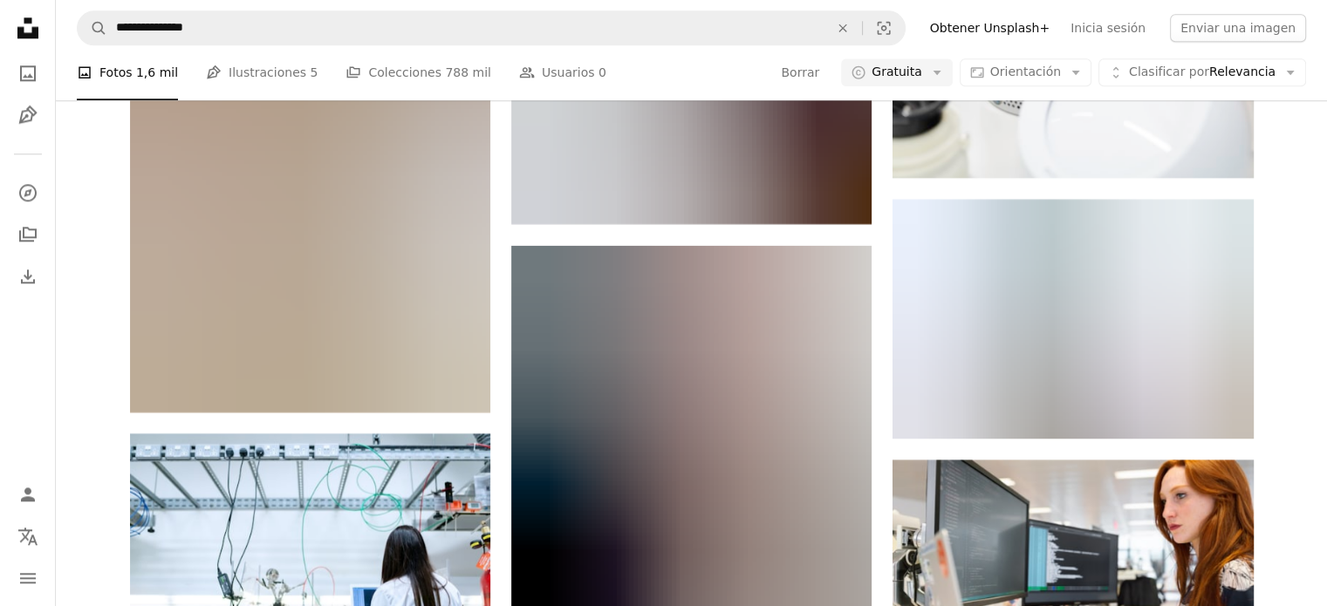
scroll to position [8813, 0]
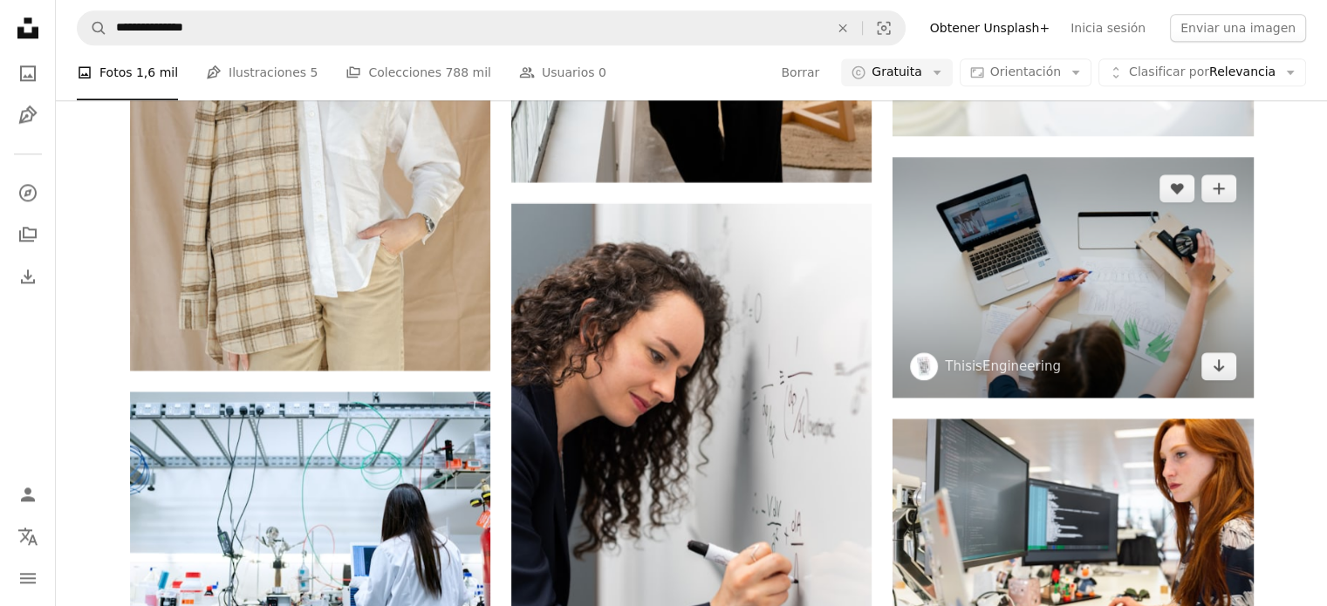
click at [1217, 376] on img at bounding box center [1073, 277] width 360 height 241
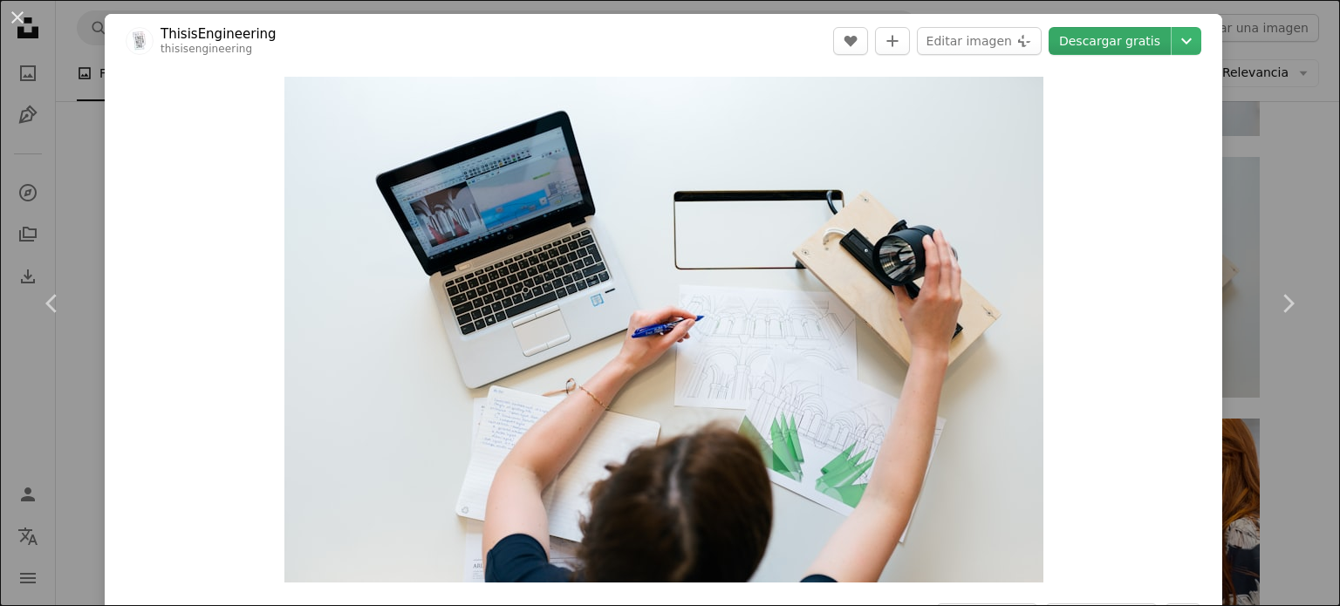
click at [1124, 49] on link "Descargar gratis" at bounding box center [1110, 41] width 122 height 28
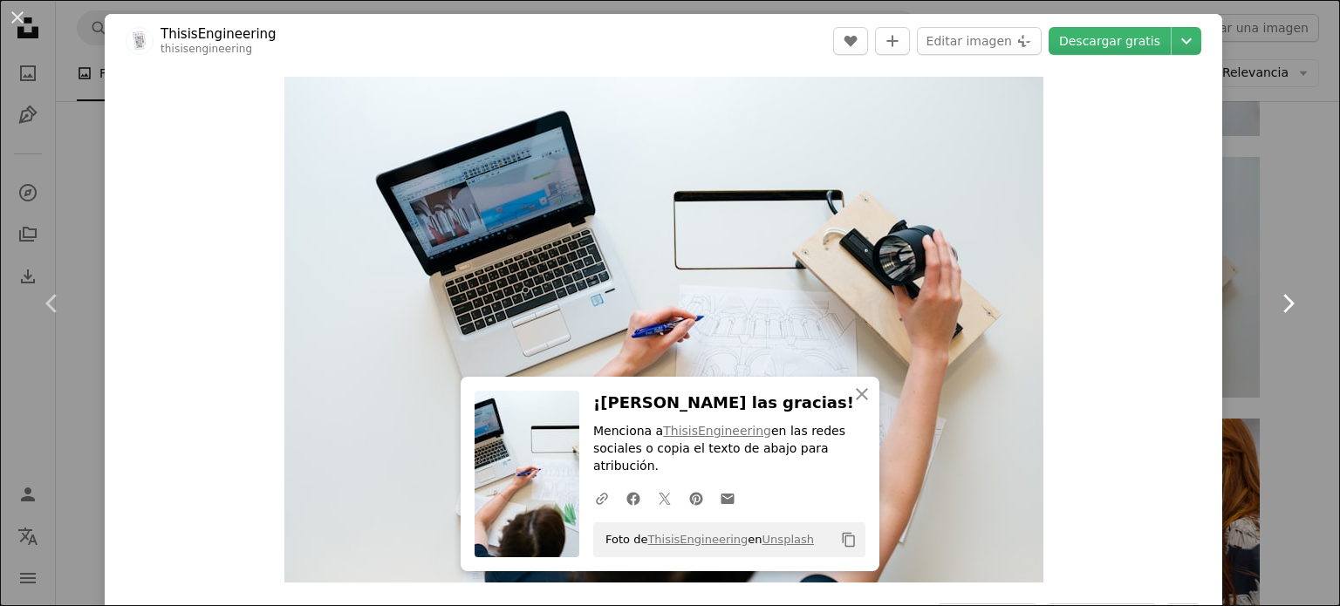
click at [1285, 236] on link "Chevron right" at bounding box center [1288, 304] width 105 height 168
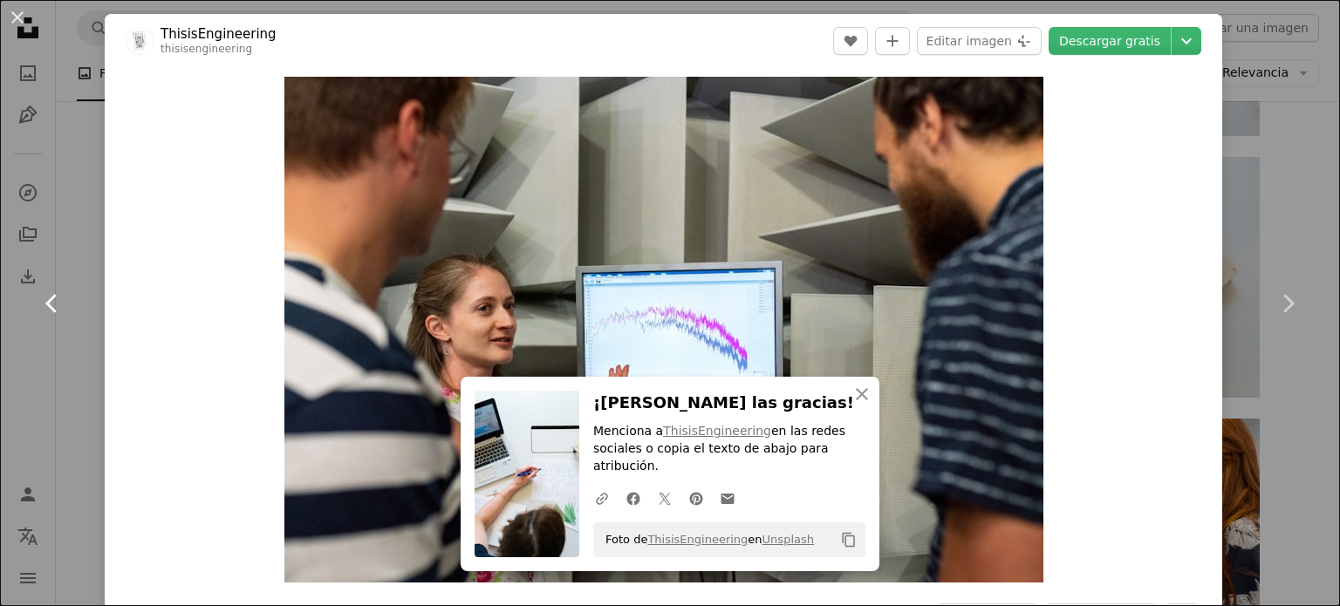
click at [45, 310] on icon "Chevron left" at bounding box center [52, 304] width 28 height 28
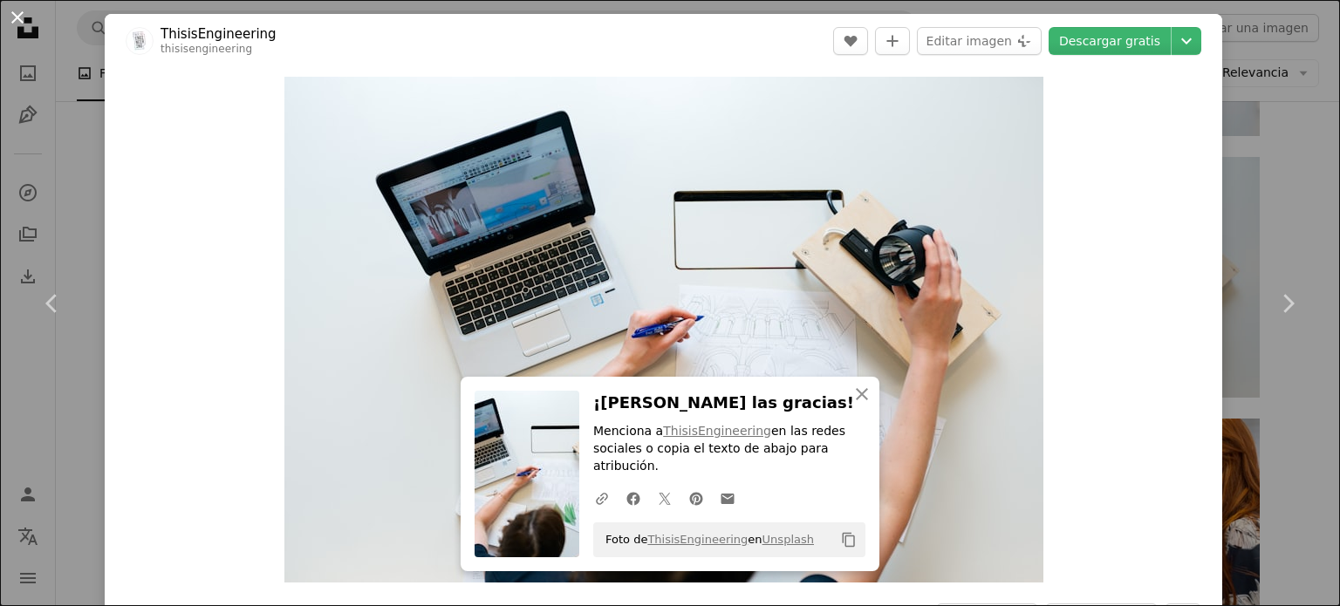
click at [17, 16] on button "An X shape" at bounding box center [17, 17] width 21 height 21
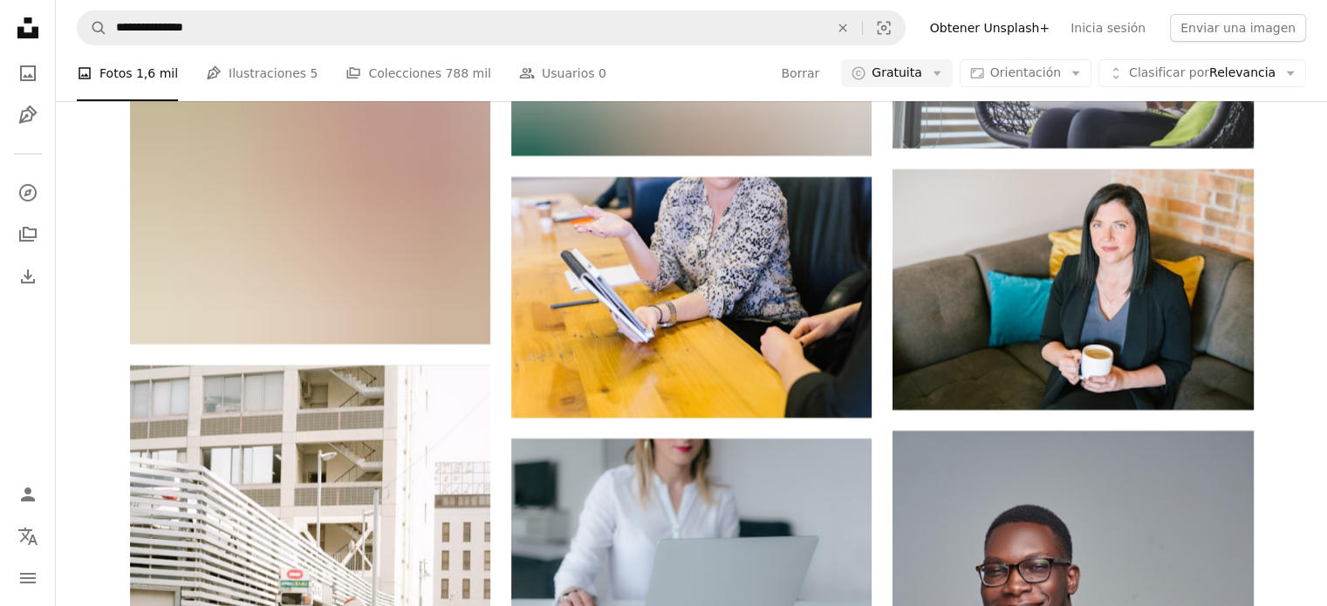
scroll to position [13665, 0]
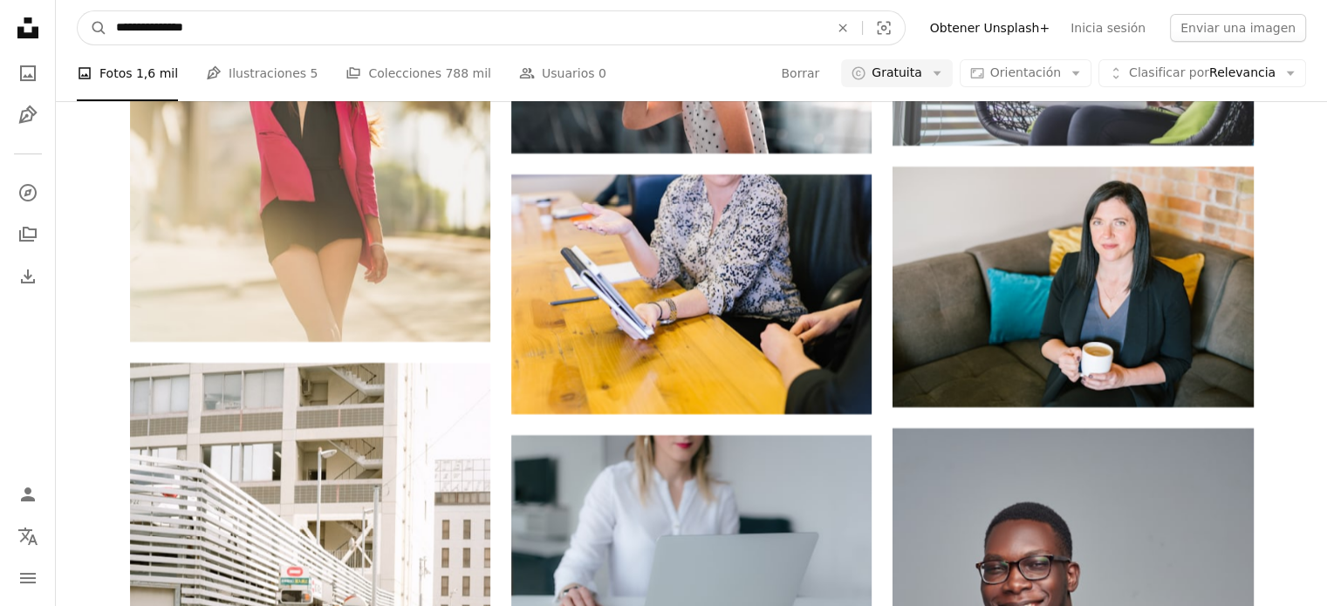
drag, startPoint x: 339, startPoint y: 48, endPoint x: 328, endPoint y: 26, distance: 24.2
click at [328, 26] on nav "**********" at bounding box center [691, 28] width 1271 height 56
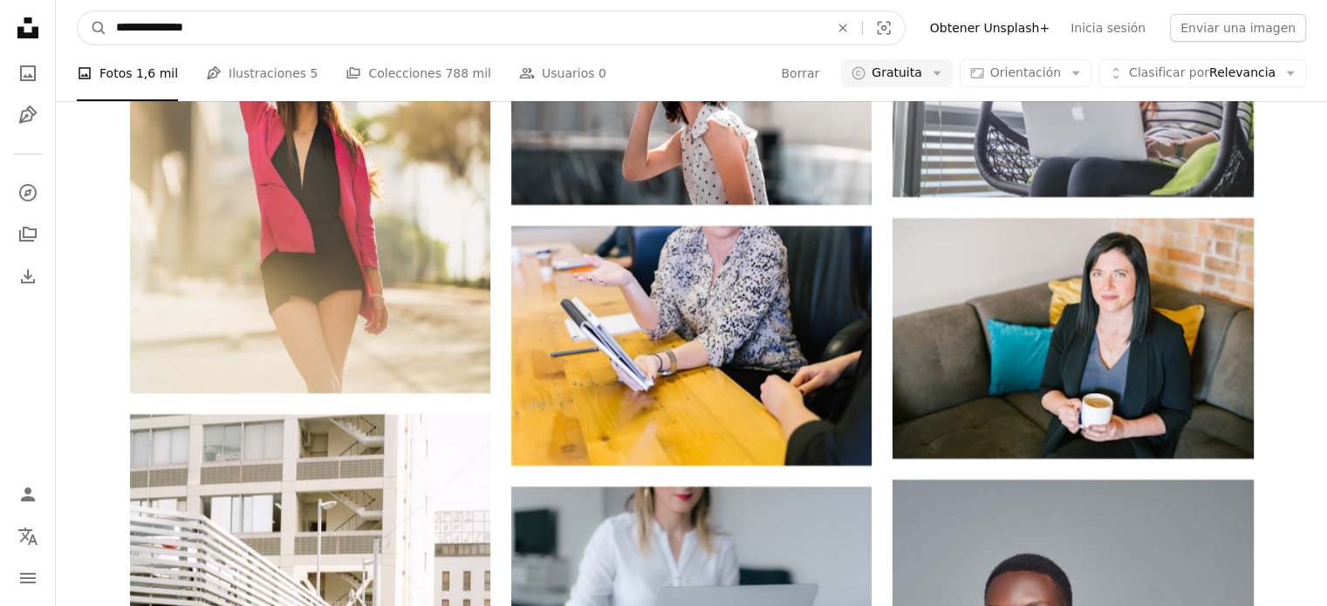
drag, startPoint x: 328, startPoint y: 26, endPoint x: 0, endPoint y: 4, distance: 328.8
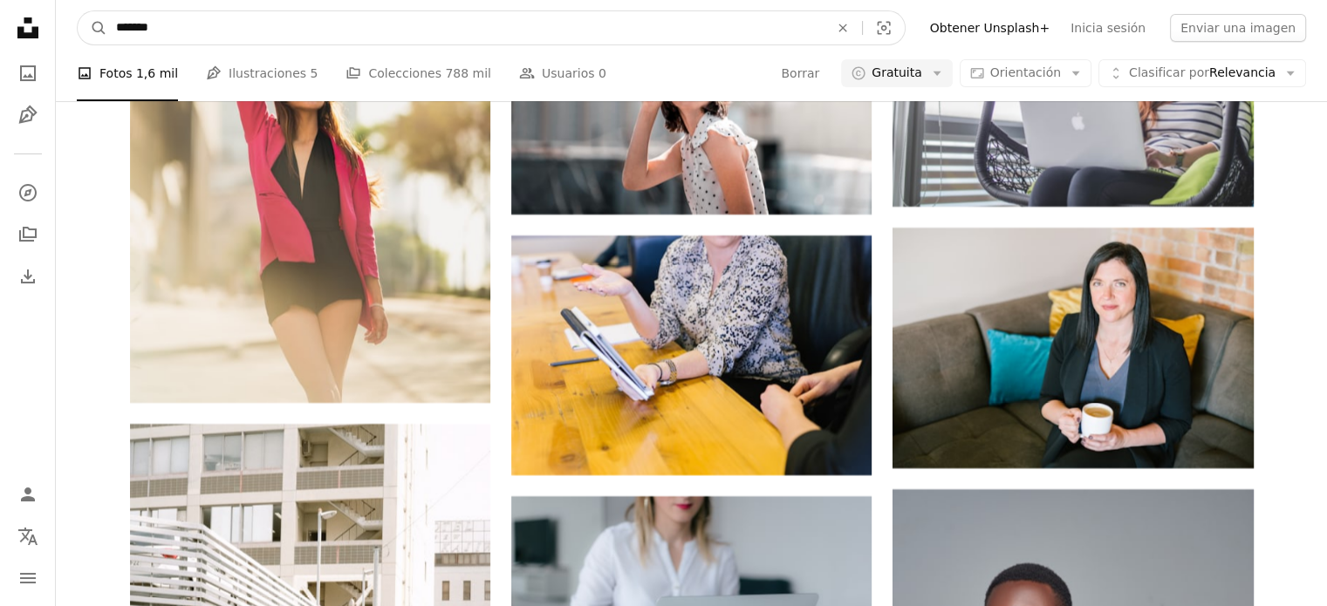
type input "*******"
click at [78, 11] on button "A magnifying glass" at bounding box center [93, 27] width 30 height 33
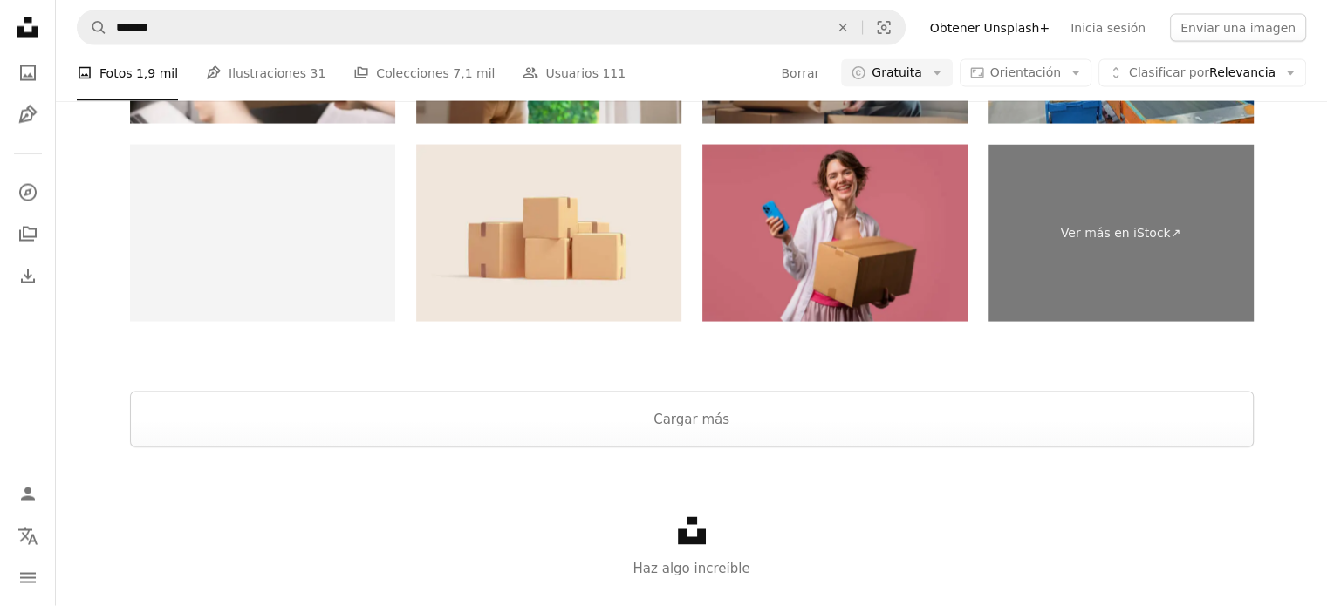
scroll to position [3554, 0]
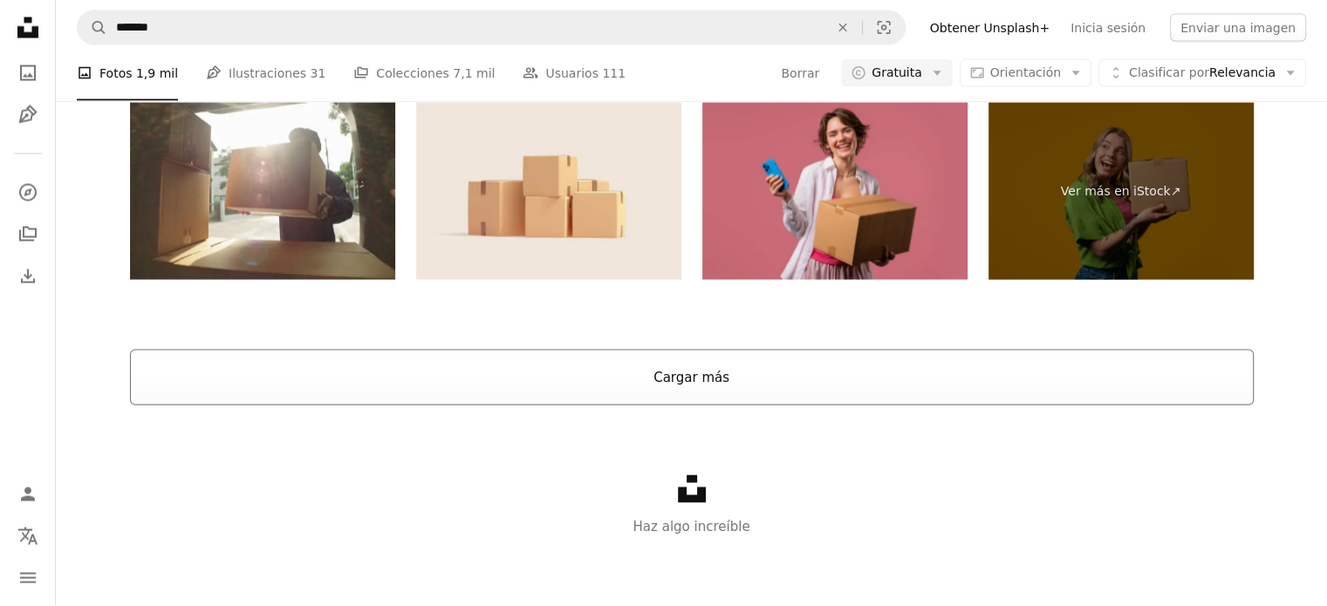
click at [1032, 392] on button "Cargar más" at bounding box center [692, 378] width 1124 height 56
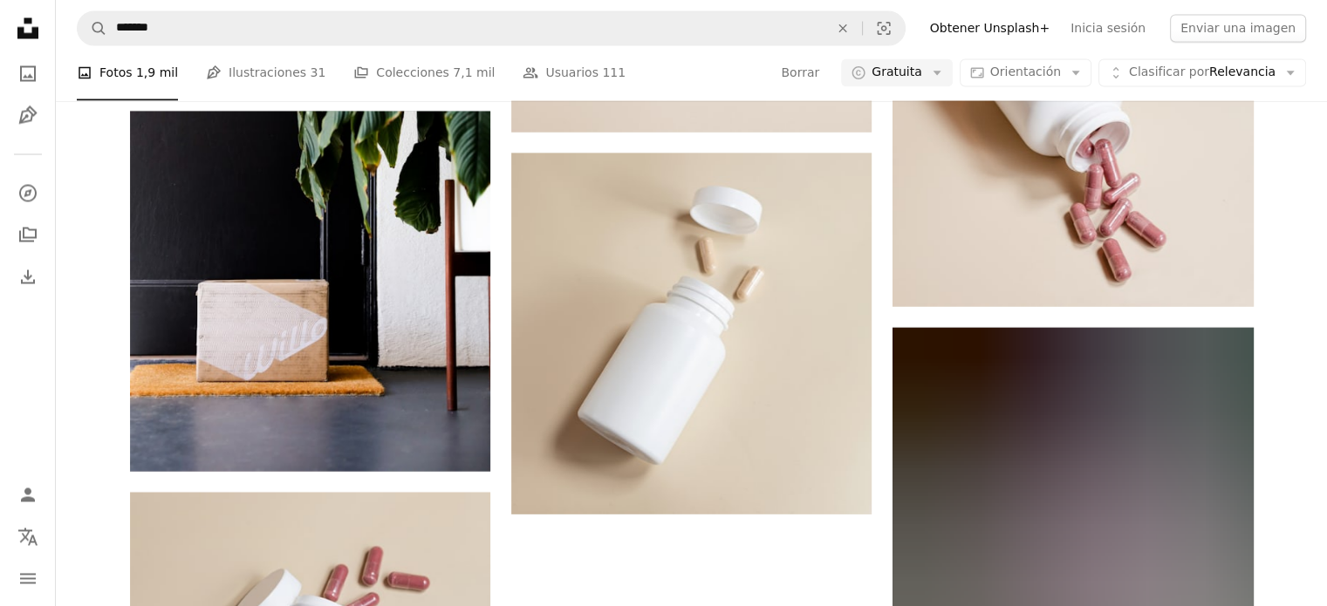
scroll to position [17230, 0]
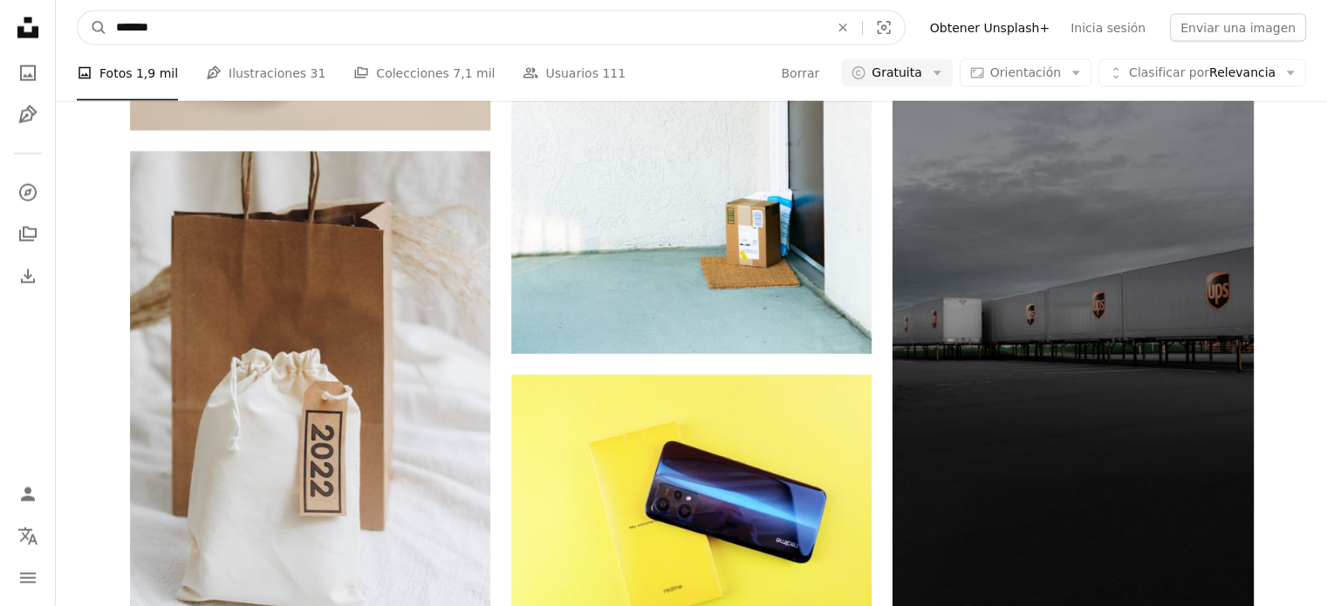
drag, startPoint x: 429, startPoint y: 45, endPoint x: 405, endPoint y: 24, distance: 32.2
click at [405, 24] on nav "A magnifying glass ******* An X shape Visual search Filters Obtener Unsplash+ I…" at bounding box center [691, 28] width 1271 height 56
drag, startPoint x: 405, startPoint y: 24, endPoint x: 0, endPoint y: 26, distance: 404.9
type input "**********"
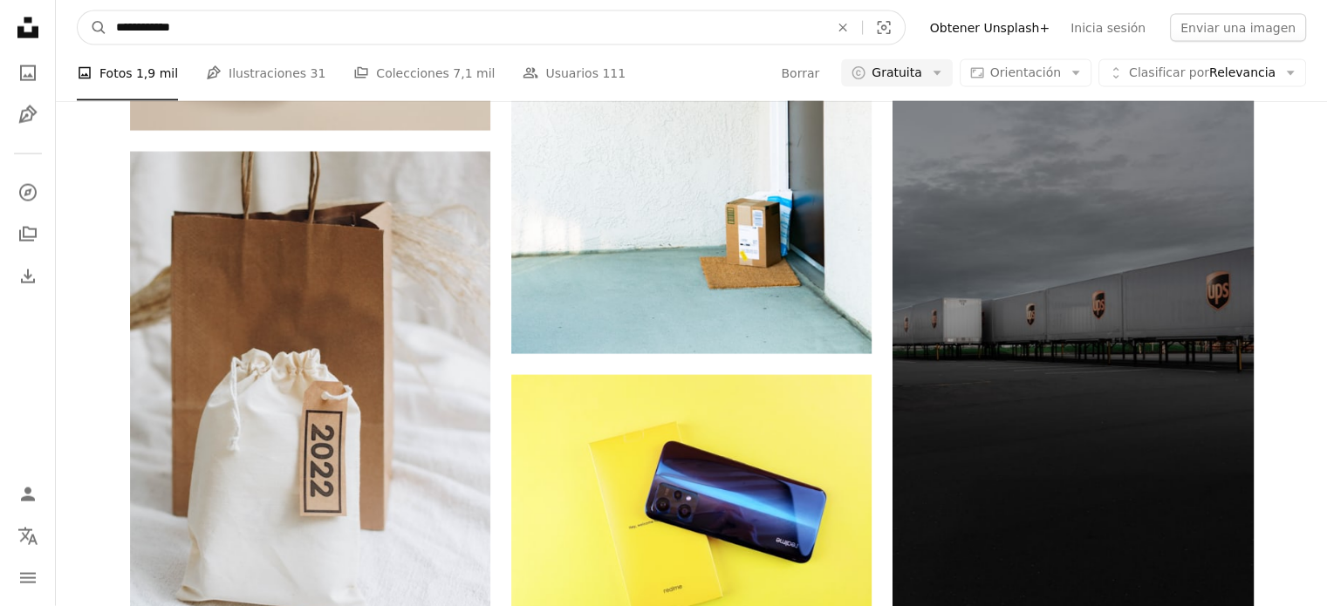
click button "A magnifying glass" at bounding box center [93, 27] width 30 height 33
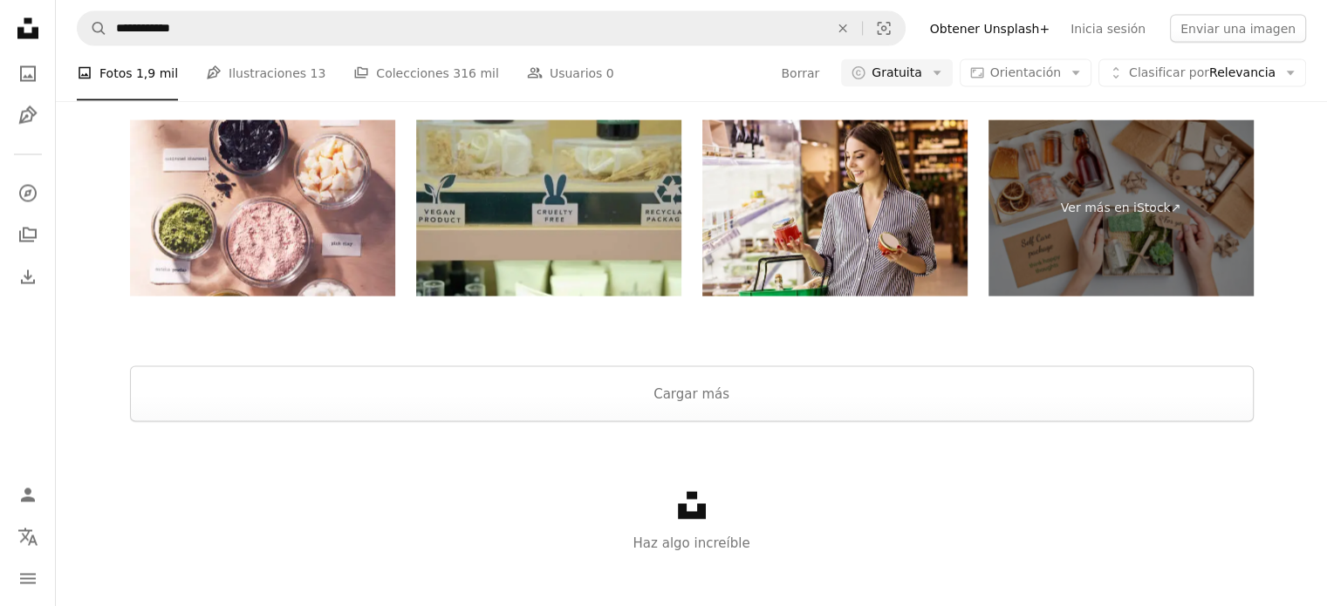
scroll to position [3327, 0]
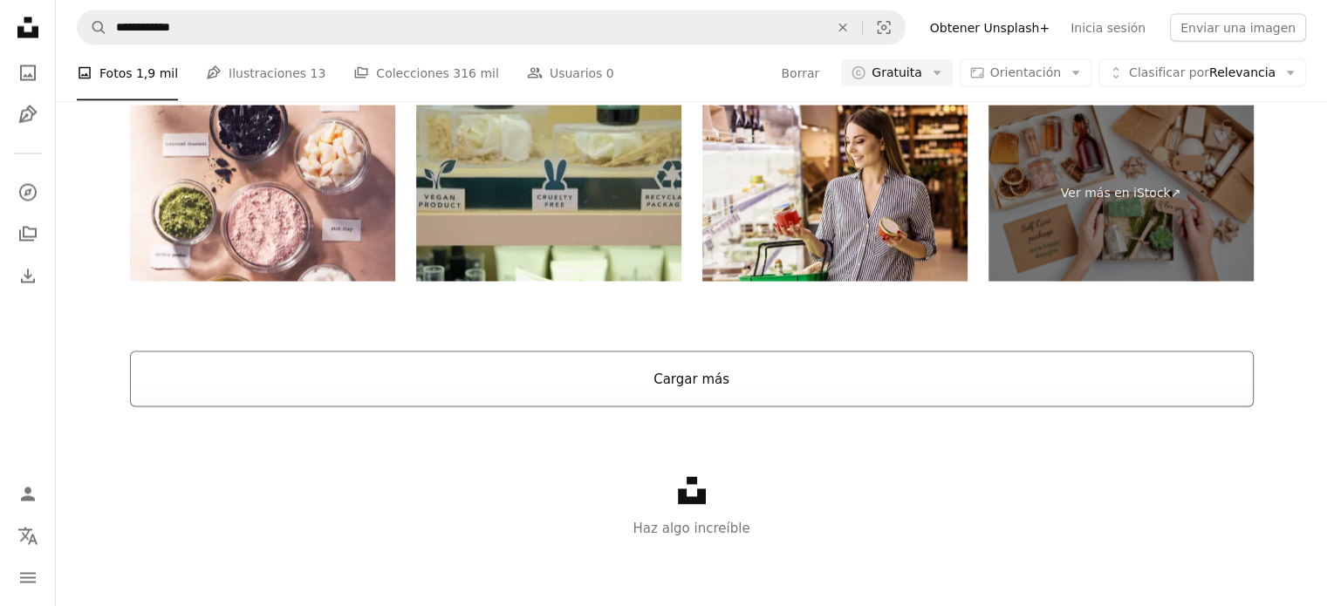
click at [950, 383] on button "Cargar más" at bounding box center [692, 380] width 1124 height 56
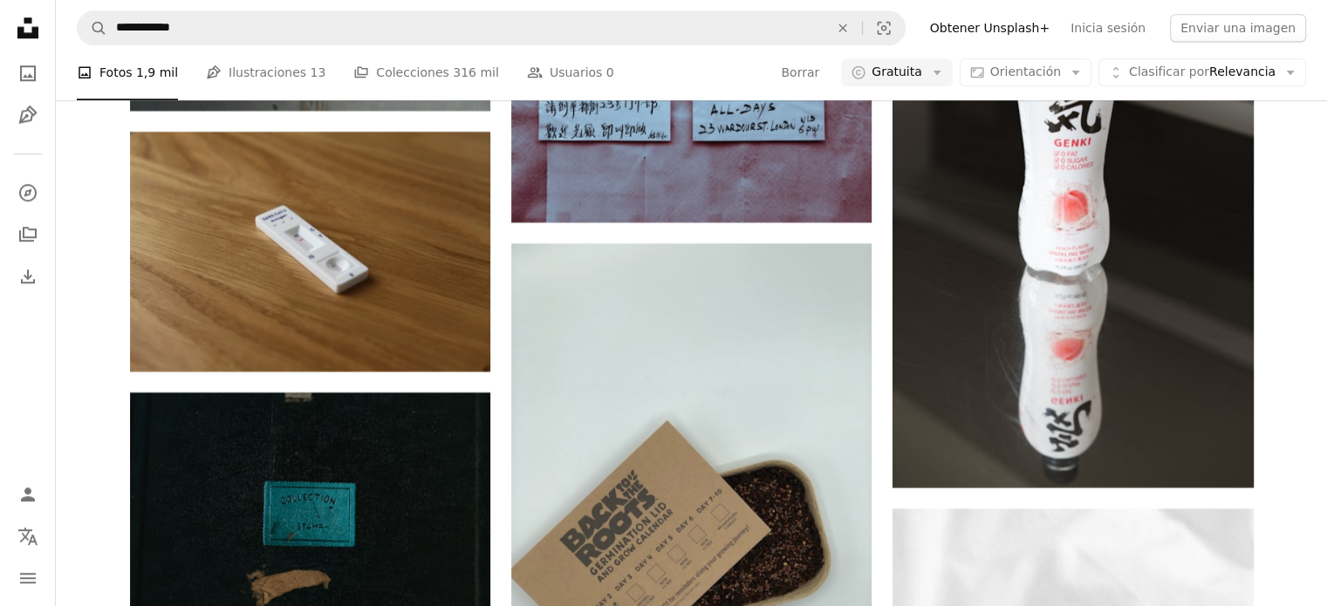
scroll to position [21755, 0]
